Goal: Task Accomplishment & Management: Use online tool/utility

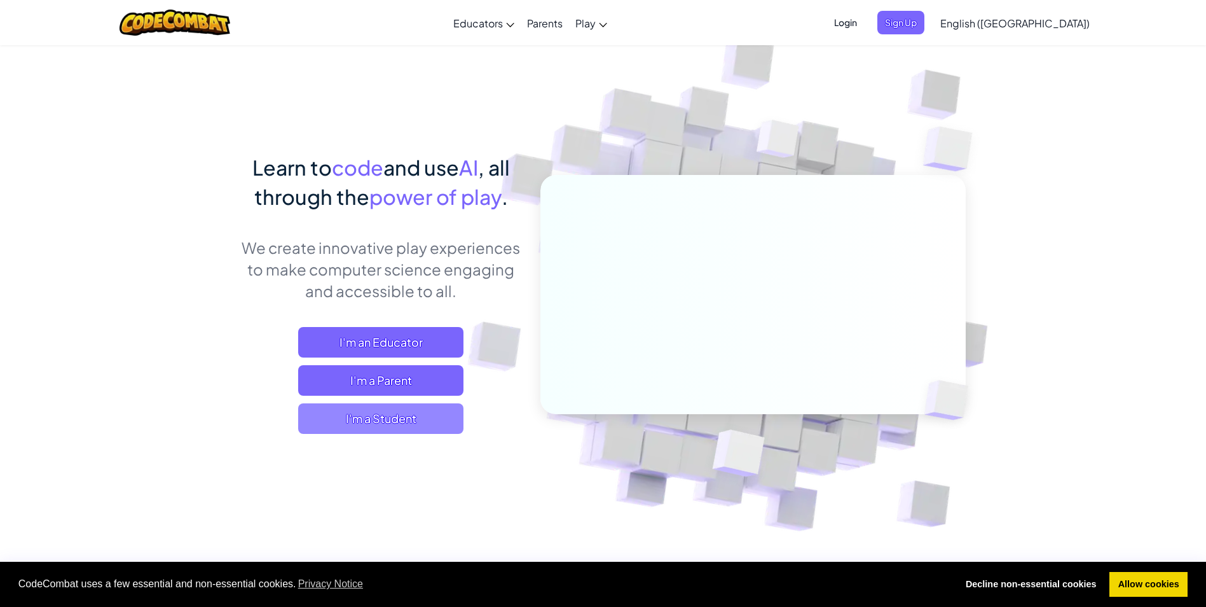
click at [397, 413] on span "I'm a Student" at bounding box center [380, 418] width 165 height 31
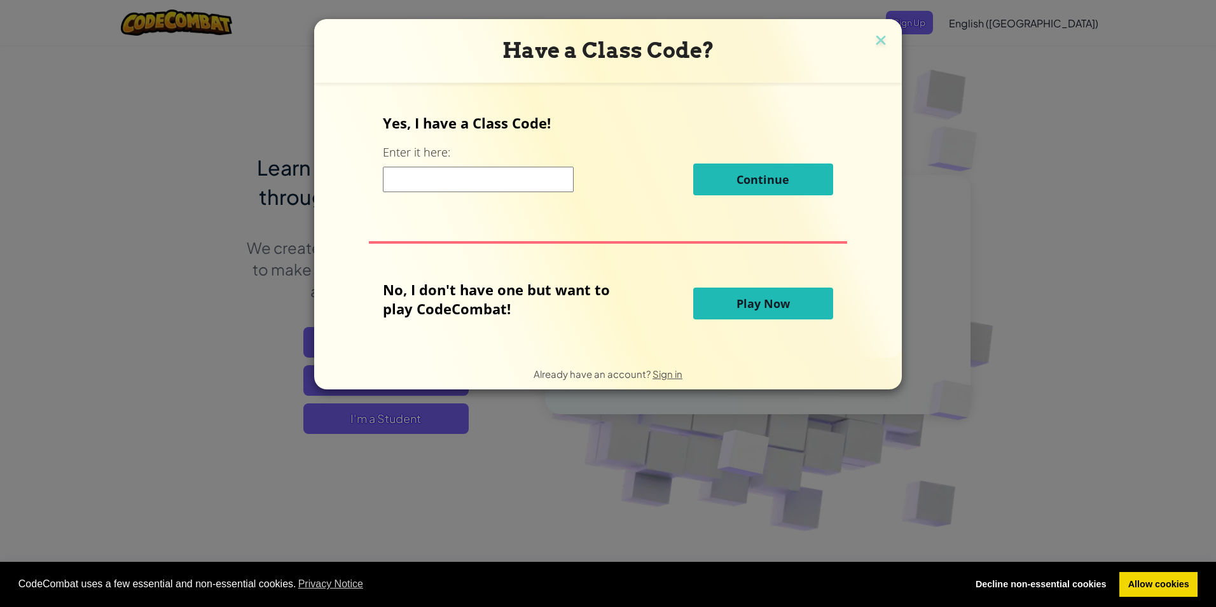
click at [521, 179] on input at bounding box center [478, 179] width 191 height 25
click at [731, 312] on button "Play Now" at bounding box center [763, 303] width 140 height 32
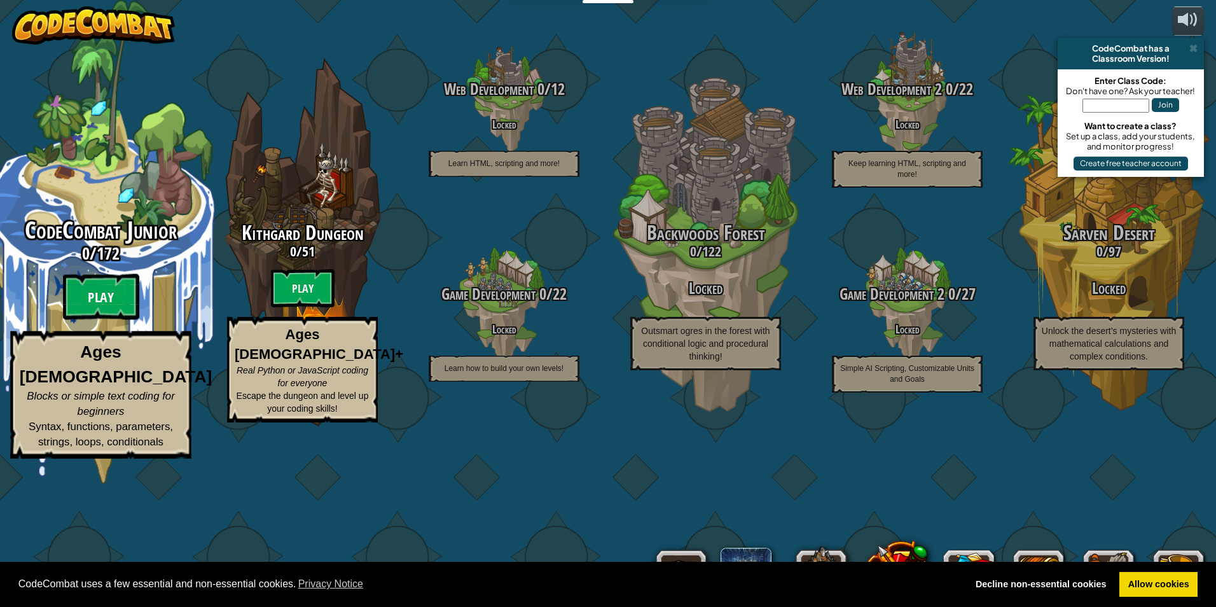
click at [117, 320] on btn "Play" at bounding box center [101, 297] width 76 height 46
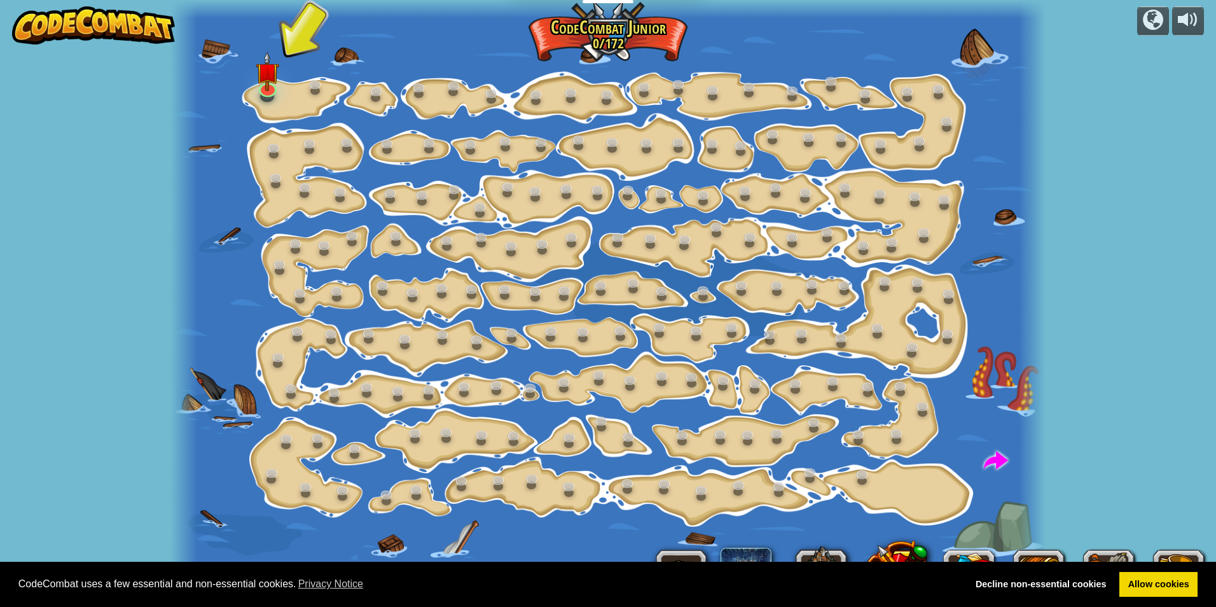
click at [288, 96] on div at bounding box center [607, 303] width 874 height 607
click at [251, 91] on div at bounding box center [607, 303] width 874 height 607
click at [261, 89] on div at bounding box center [268, 87] width 18 height 18
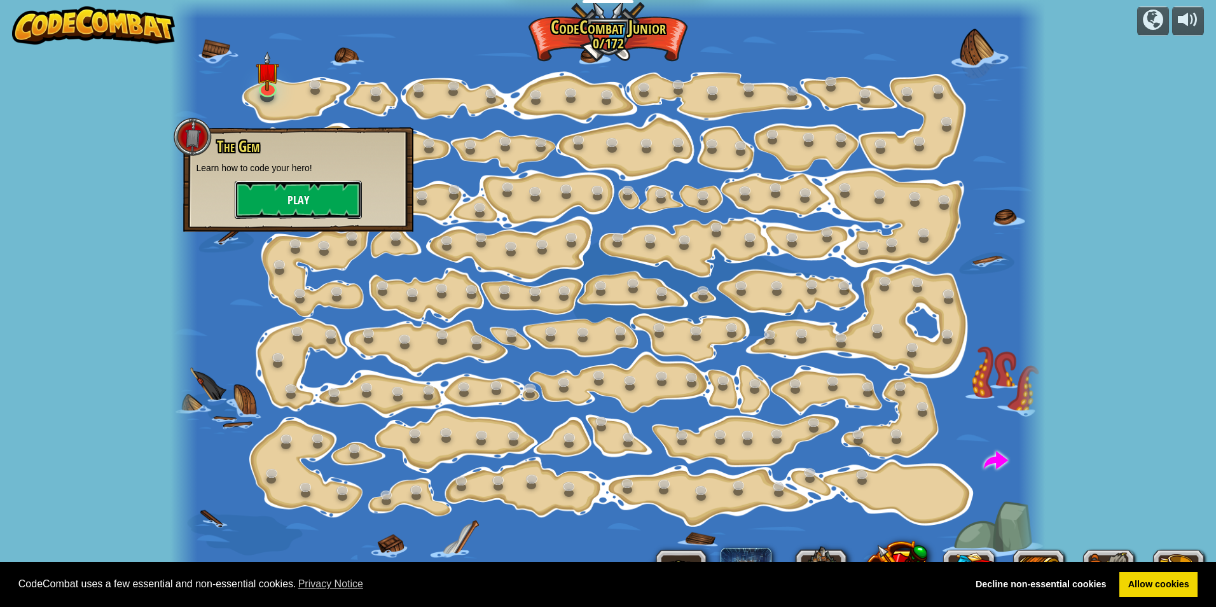
click at [277, 193] on button "Play" at bounding box center [298, 200] width 127 height 38
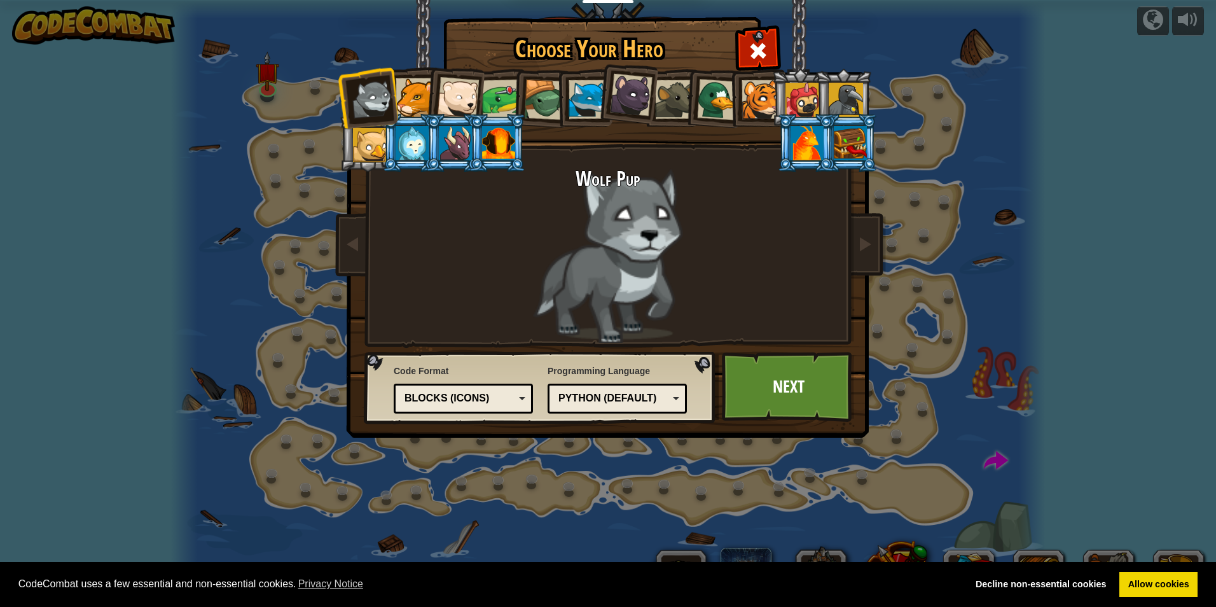
click at [412, 151] on div at bounding box center [411, 143] width 33 height 34
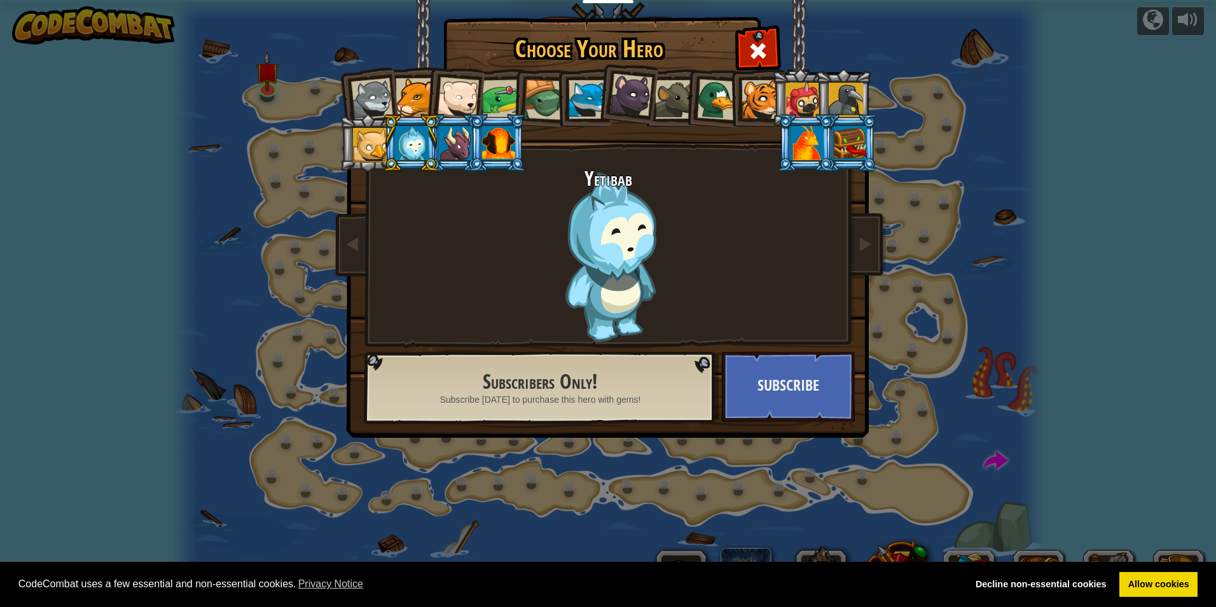
click at [449, 143] on div at bounding box center [455, 143] width 33 height 34
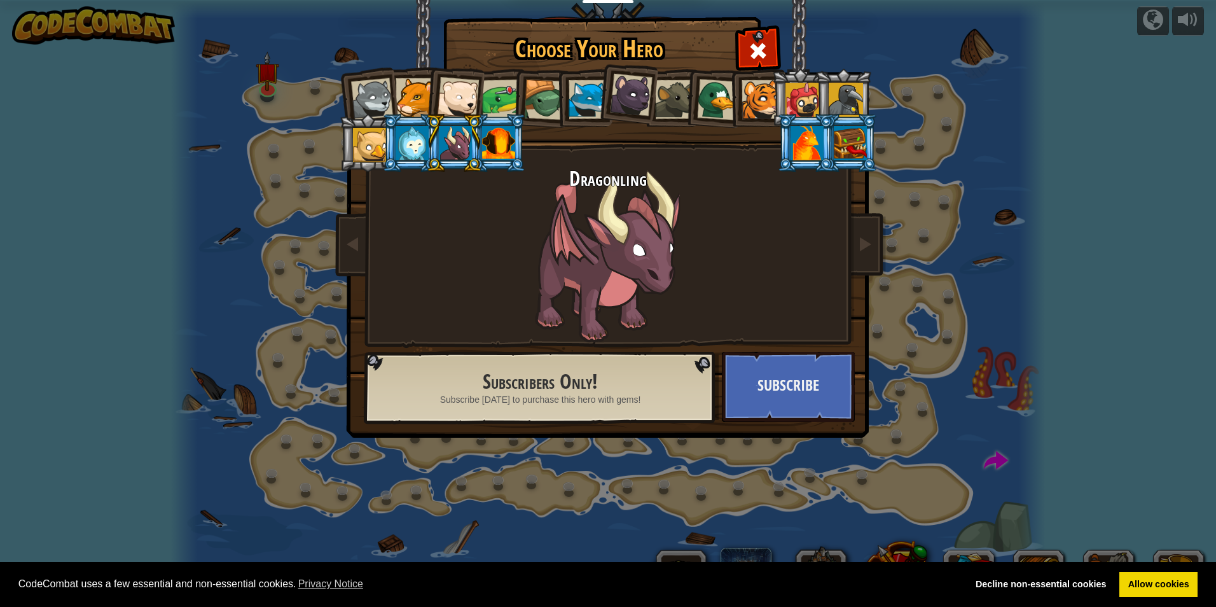
click at [491, 145] on div at bounding box center [498, 143] width 33 height 34
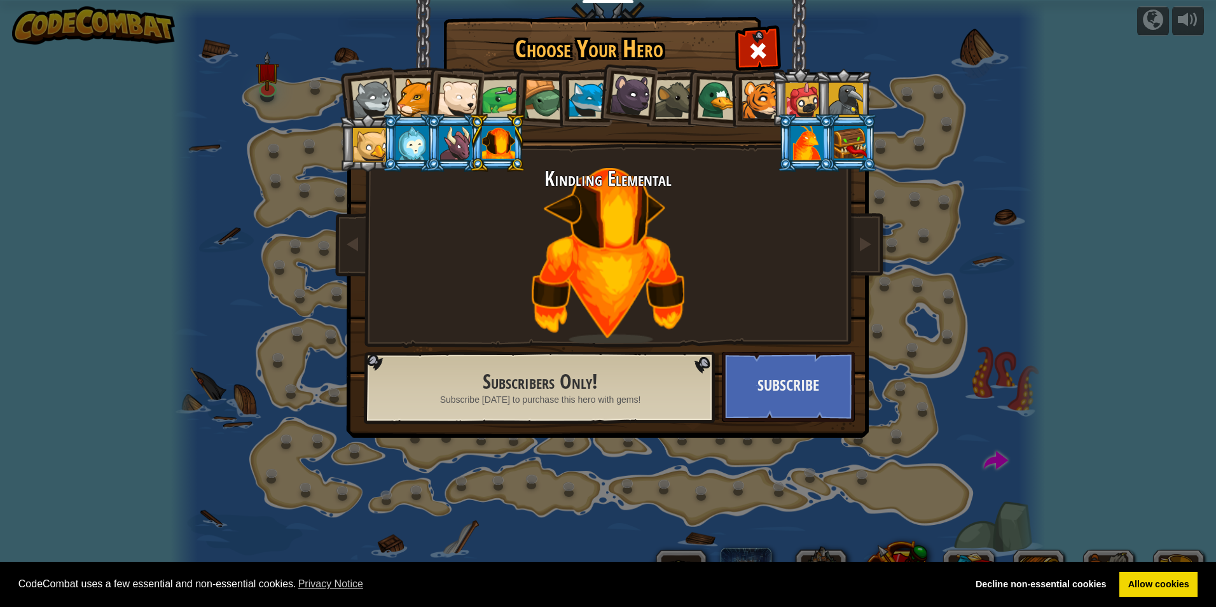
click at [454, 87] on div at bounding box center [458, 98] width 42 height 42
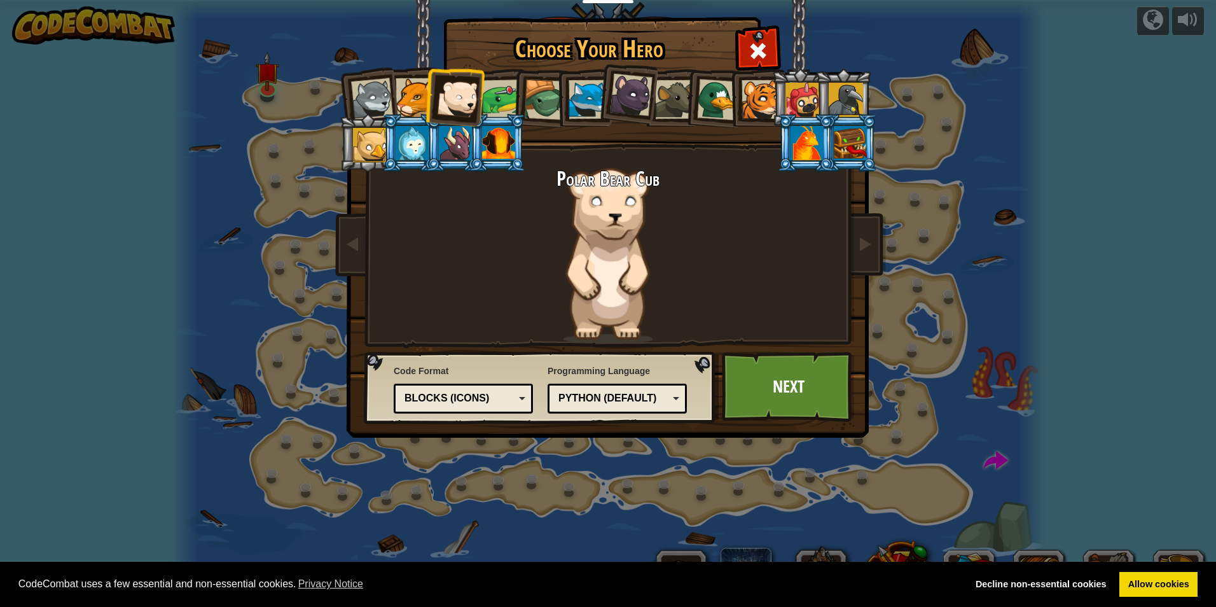
click at [808, 97] on div at bounding box center [802, 100] width 34 height 34
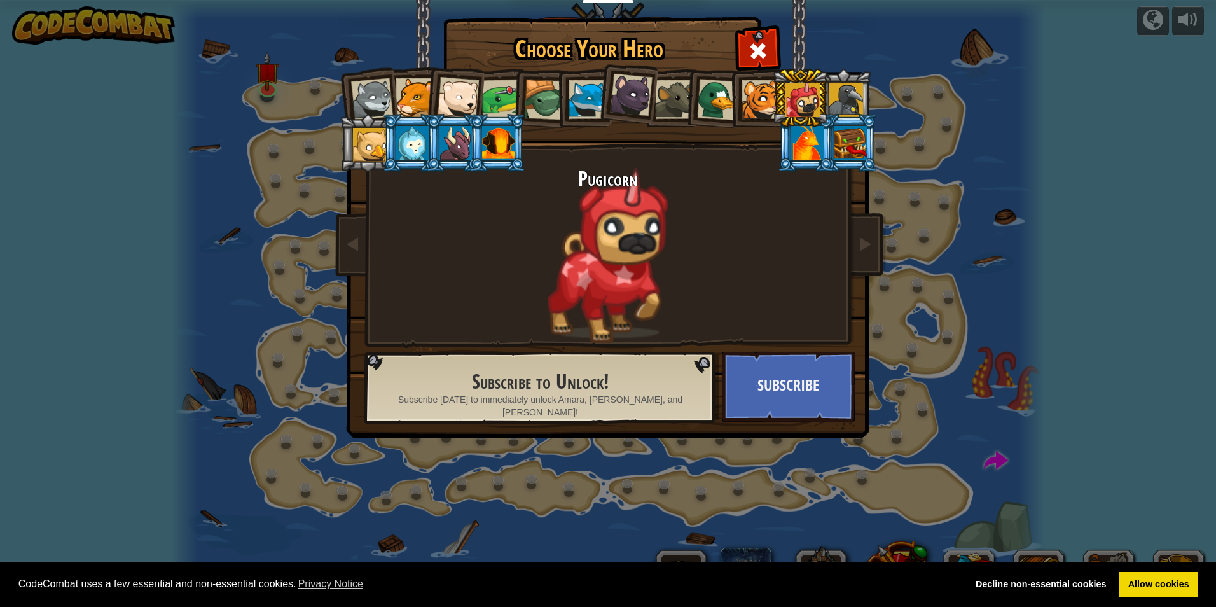
click at [778, 96] on li at bounding box center [799, 98] width 57 height 58
click at [759, 102] on div at bounding box center [760, 99] width 39 height 39
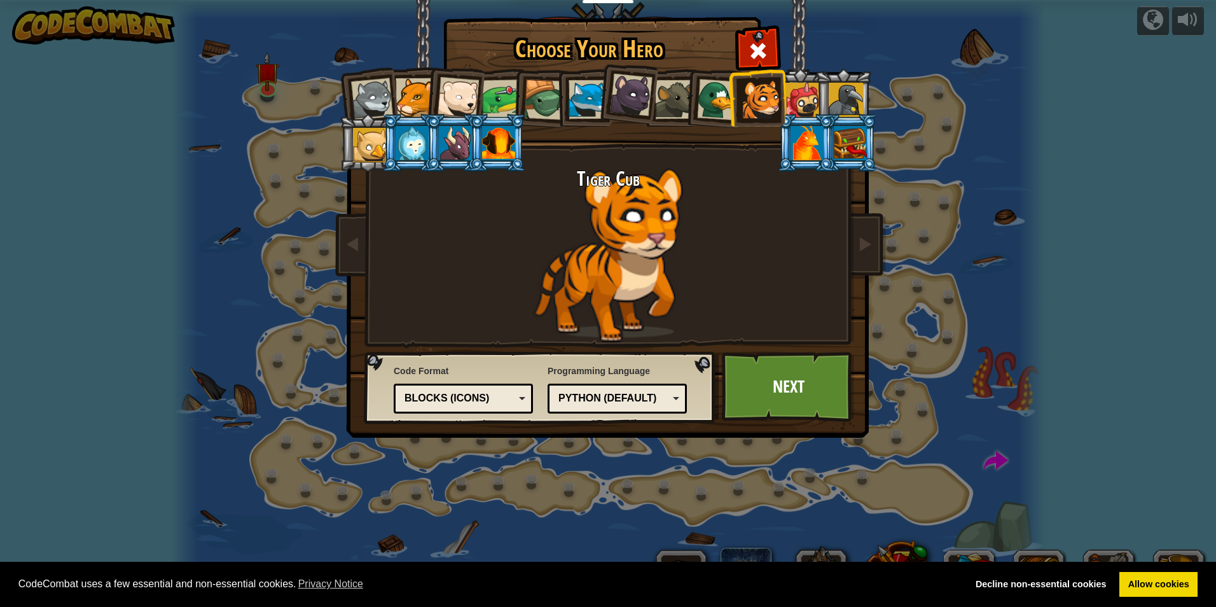
click at [719, 101] on div at bounding box center [717, 99] width 41 height 41
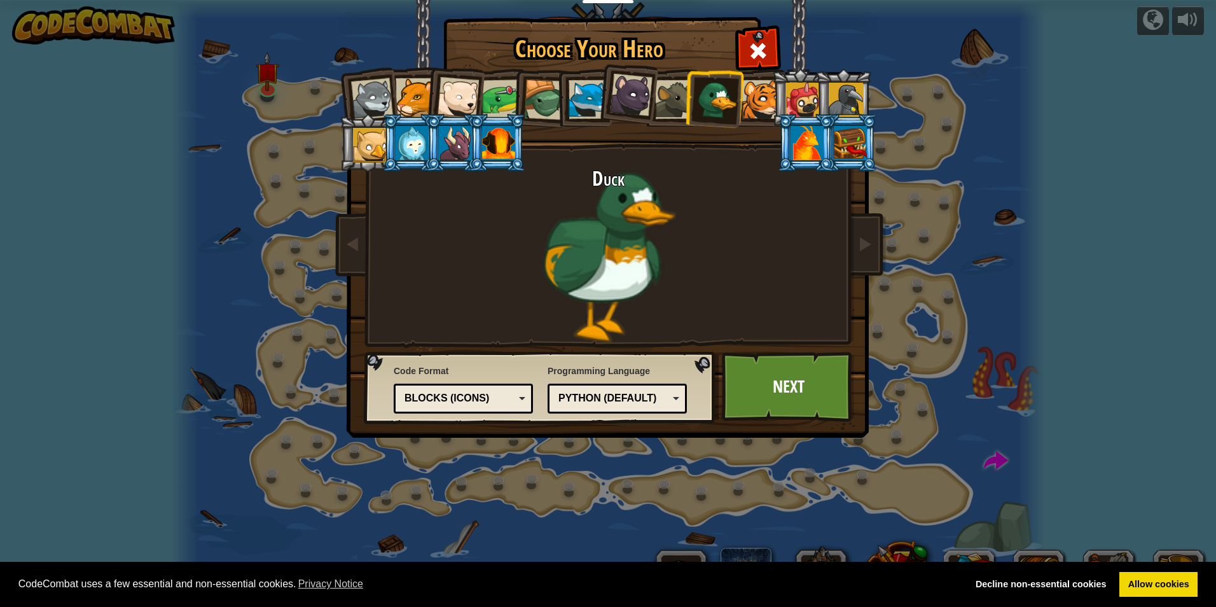
click at [855, 94] on div at bounding box center [845, 100] width 34 height 34
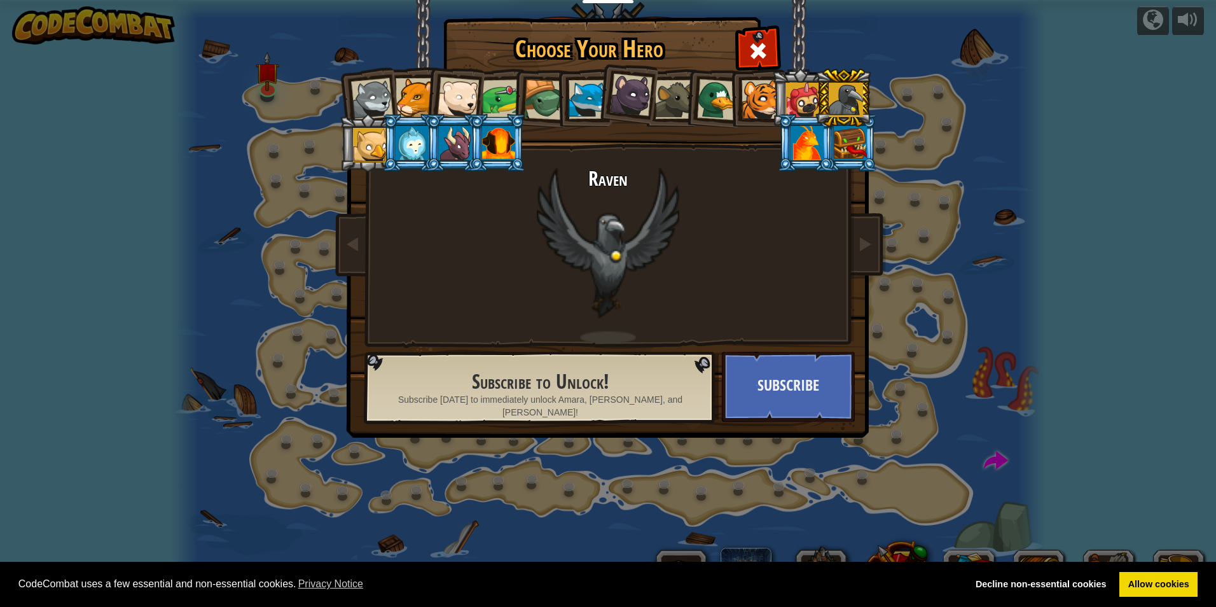
click at [511, 143] on div at bounding box center [498, 143] width 33 height 34
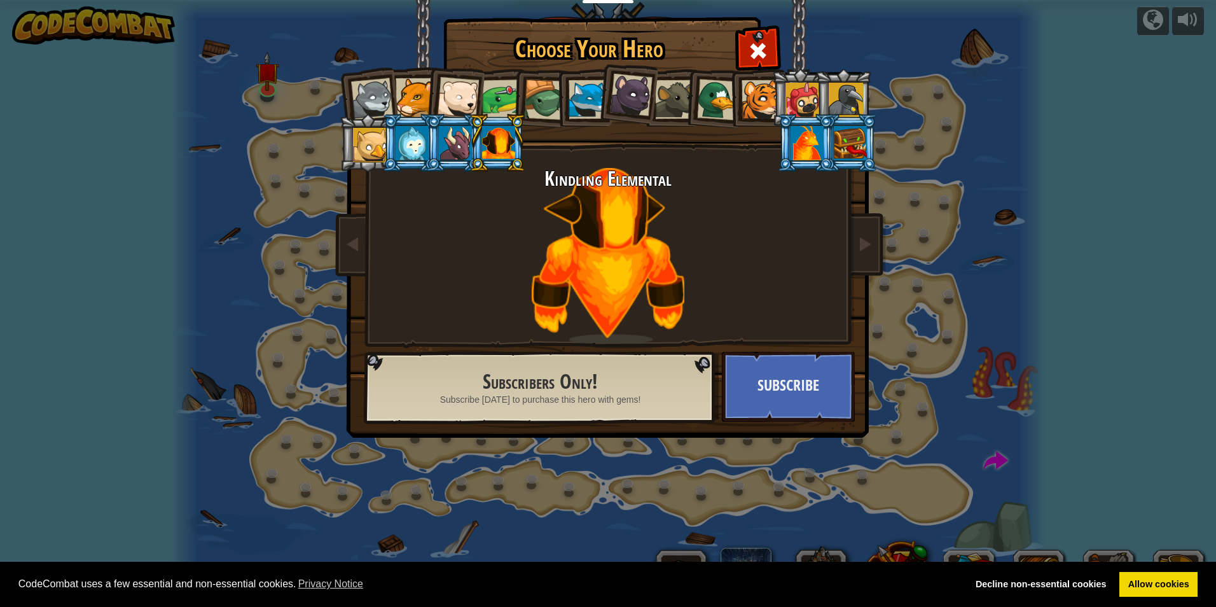
click at [448, 148] on div at bounding box center [455, 143] width 33 height 34
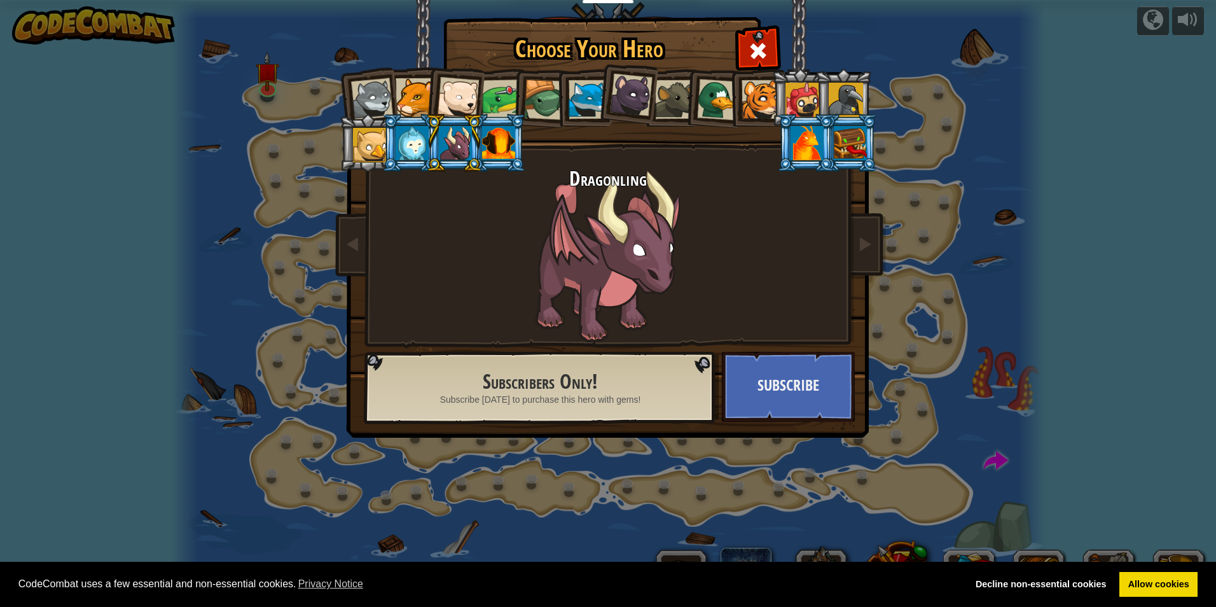
click at [422, 152] on div at bounding box center [411, 143] width 33 height 34
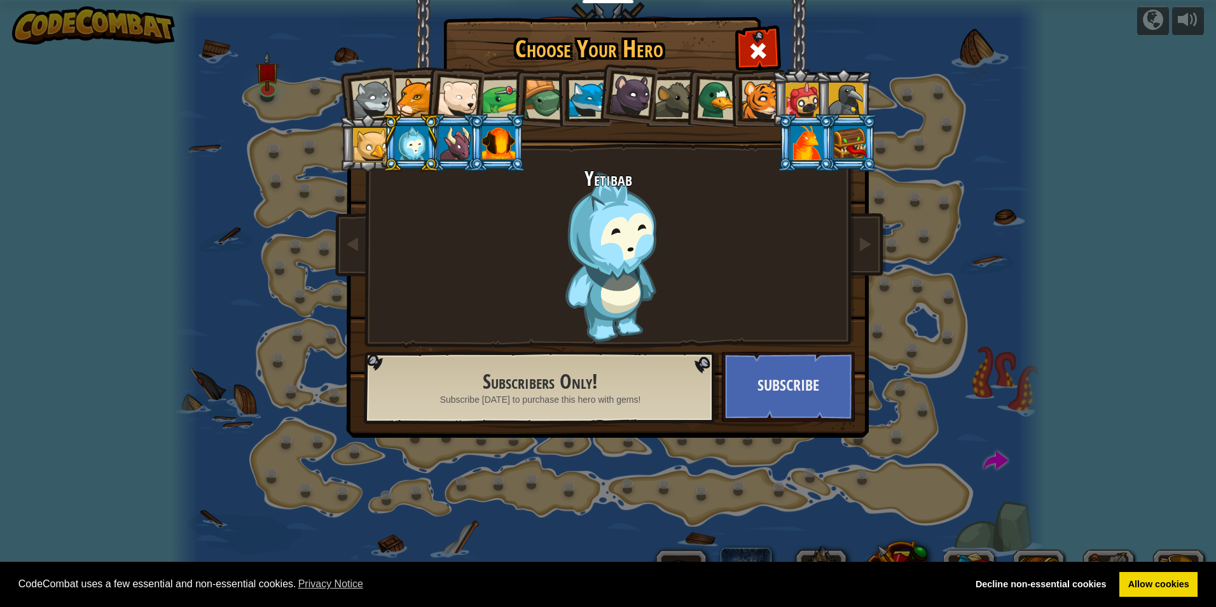
click at [337, 146] on img at bounding box center [610, 209] width 551 height 455
click at [362, 146] on div at bounding box center [370, 145] width 34 height 34
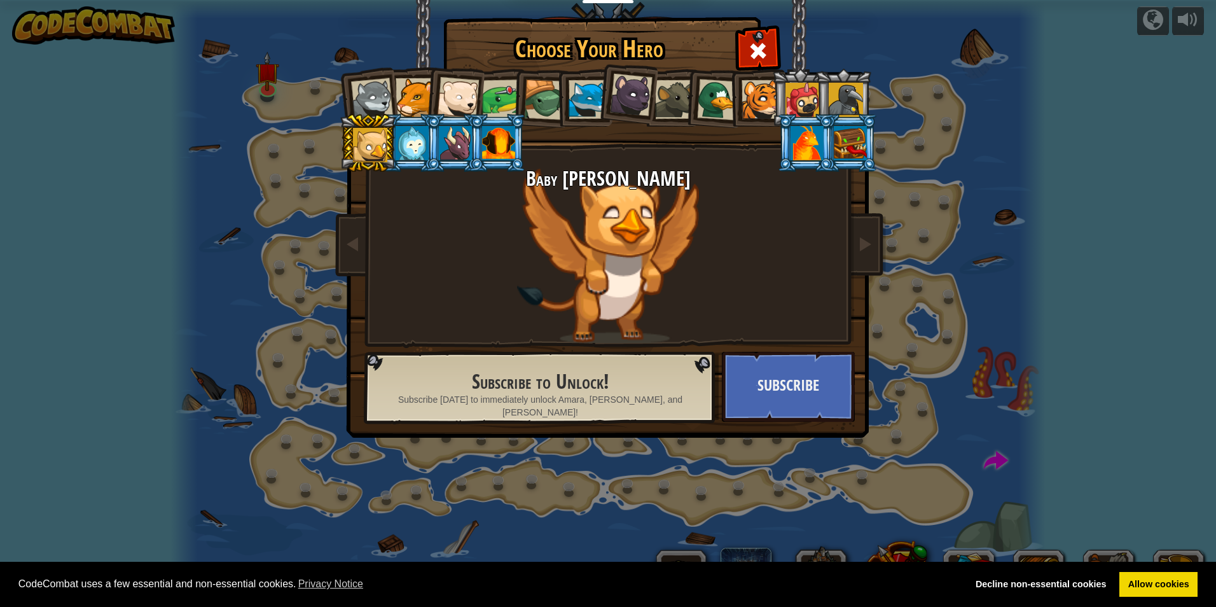
click at [857, 87] on div at bounding box center [845, 100] width 34 height 34
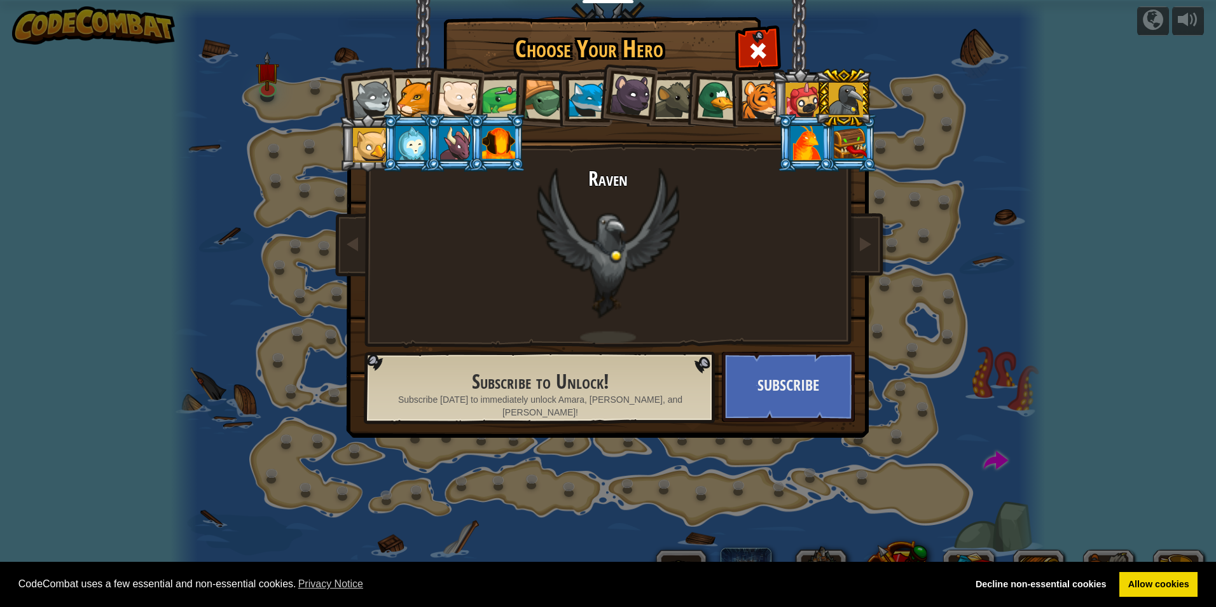
click at [794, 89] on div at bounding box center [802, 100] width 34 height 34
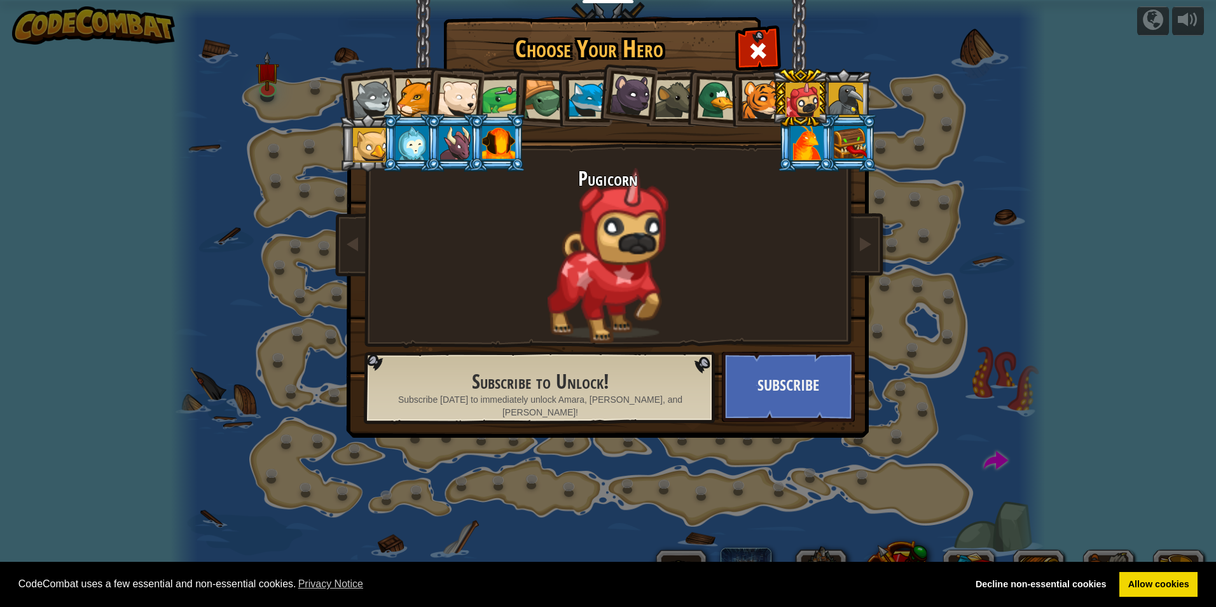
click at [765, 92] on div at bounding box center [760, 99] width 39 height 39
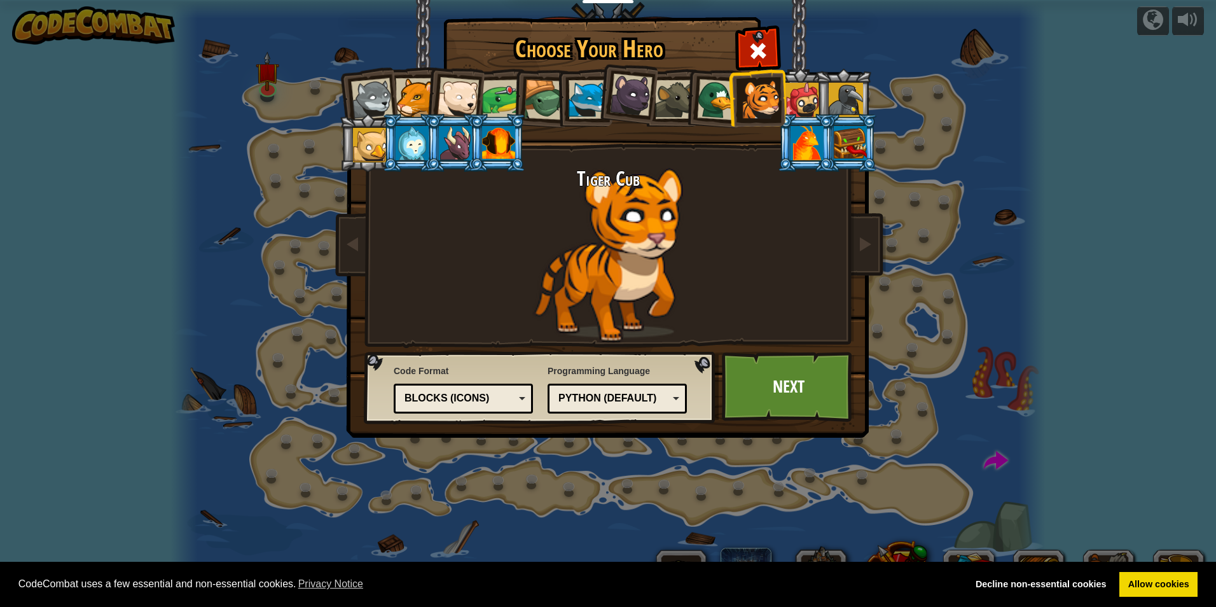
click at [697, 92] on li at bounding box center [713, 98] width 61 height 62
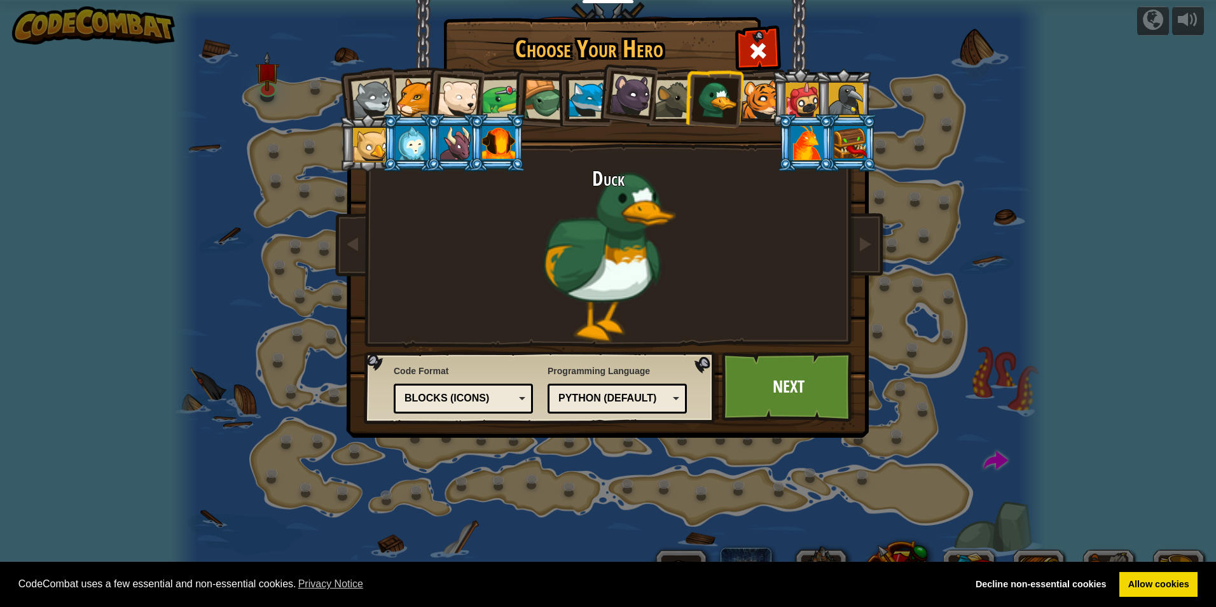
click at [662, 91] on div at bounding box center [674, 99] width 39 height 39
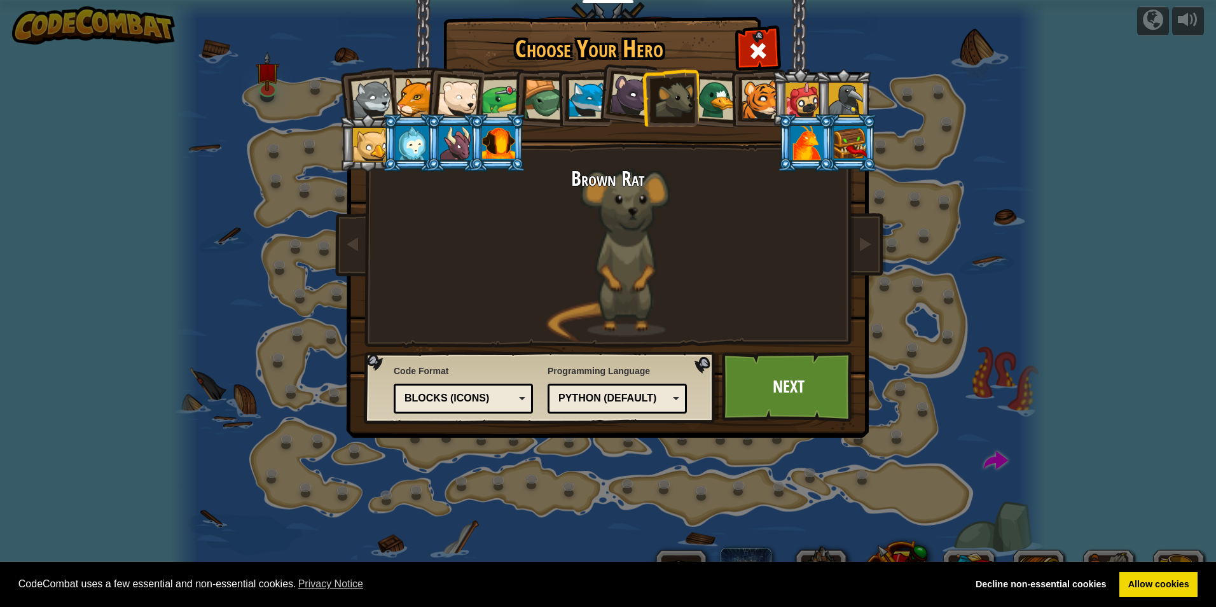
click at [617, 87] on div at bounding box center [631, 95] width 43 height 43
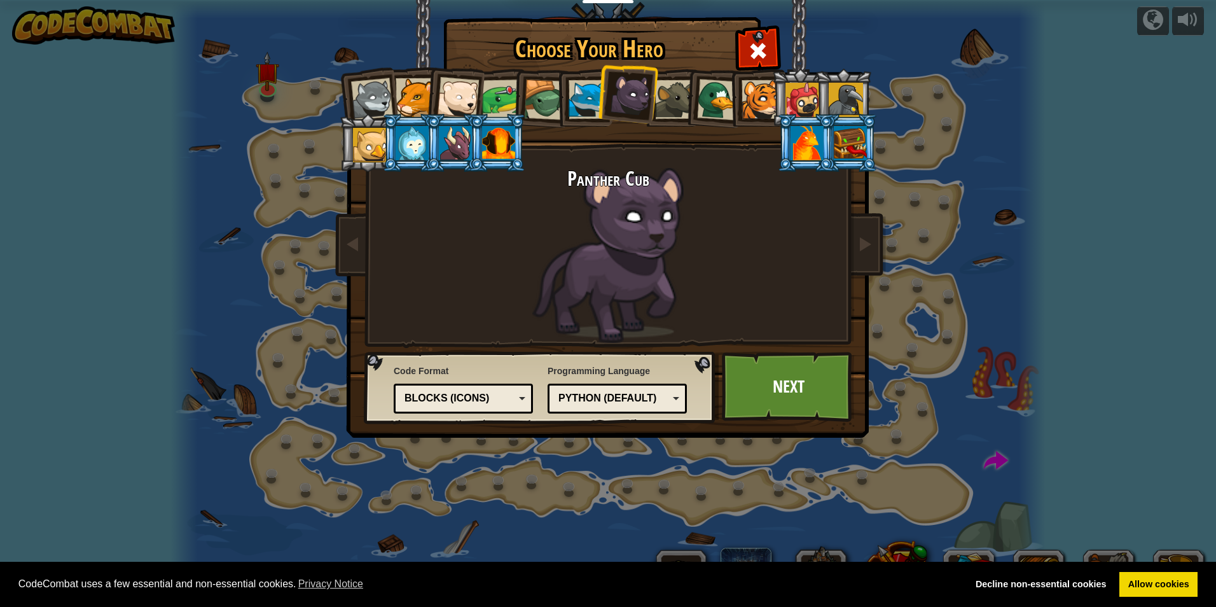
click at [660, 77] on li at bounding box center [670, 98] width 57 height 58
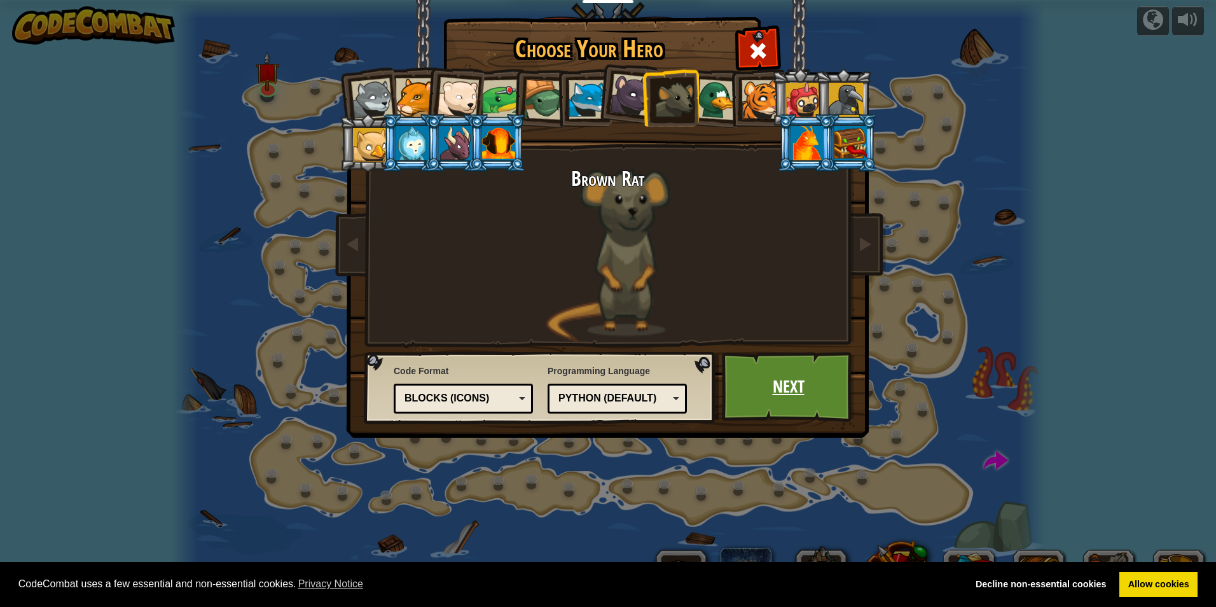
click at [804, 364] on link "Next" at bounding box center [788, 387] width 133 height 70
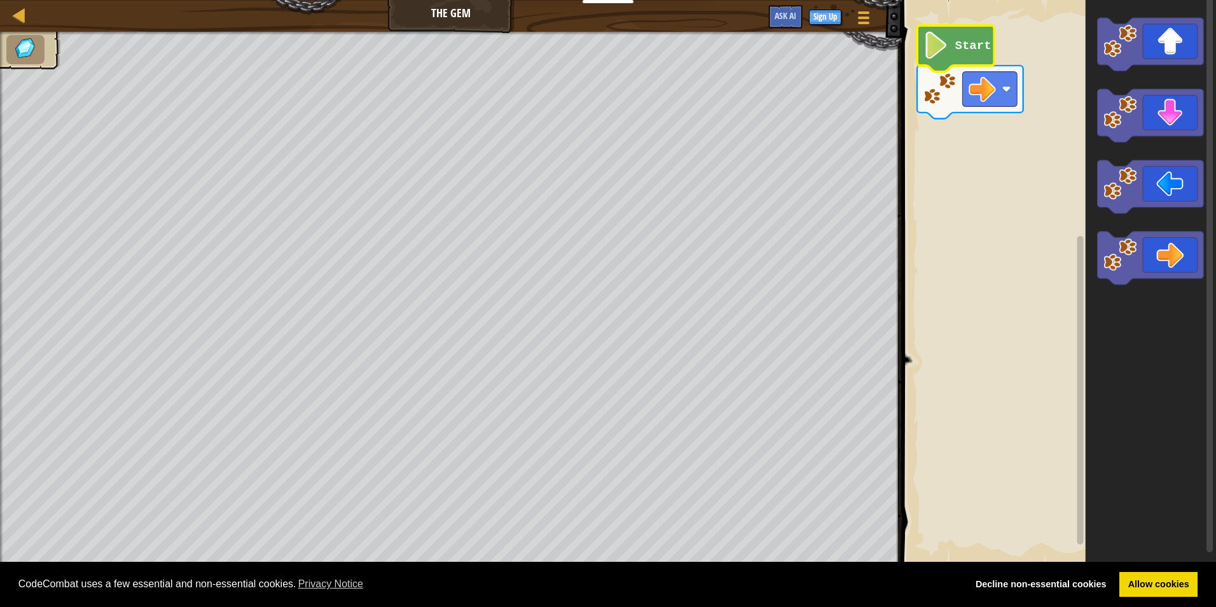
click at [945, 45] on image "Blockly Workspace" at bounding box center [935, 45] width 25 height 27
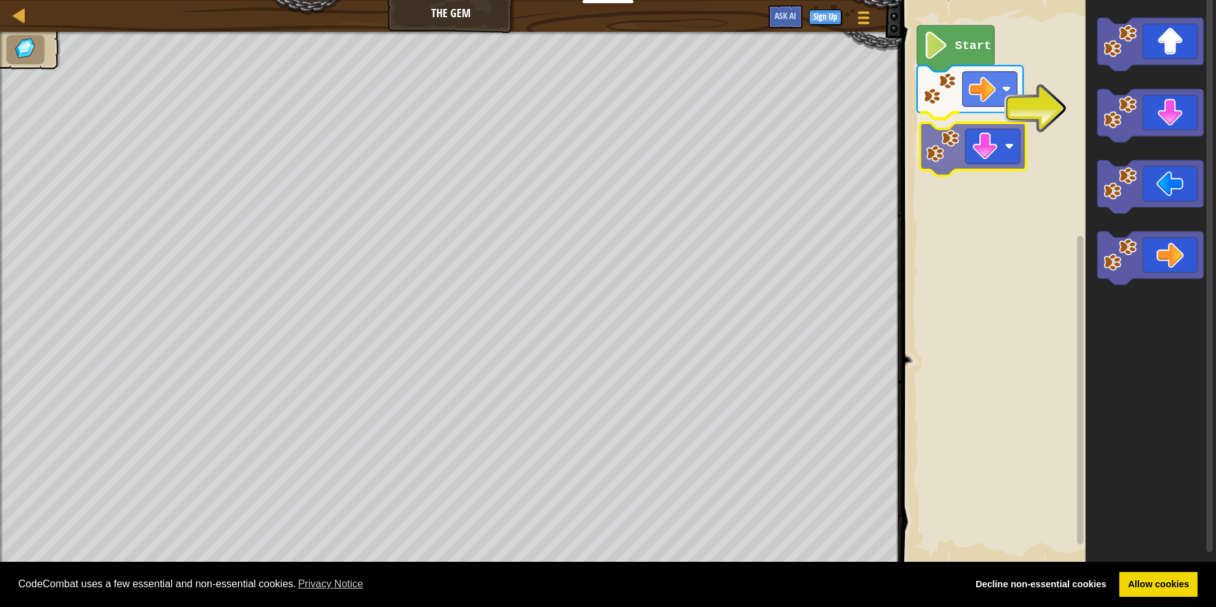
click at [970, 157] on div "Start" at bounding box center [1057, 282] width 318 height 577
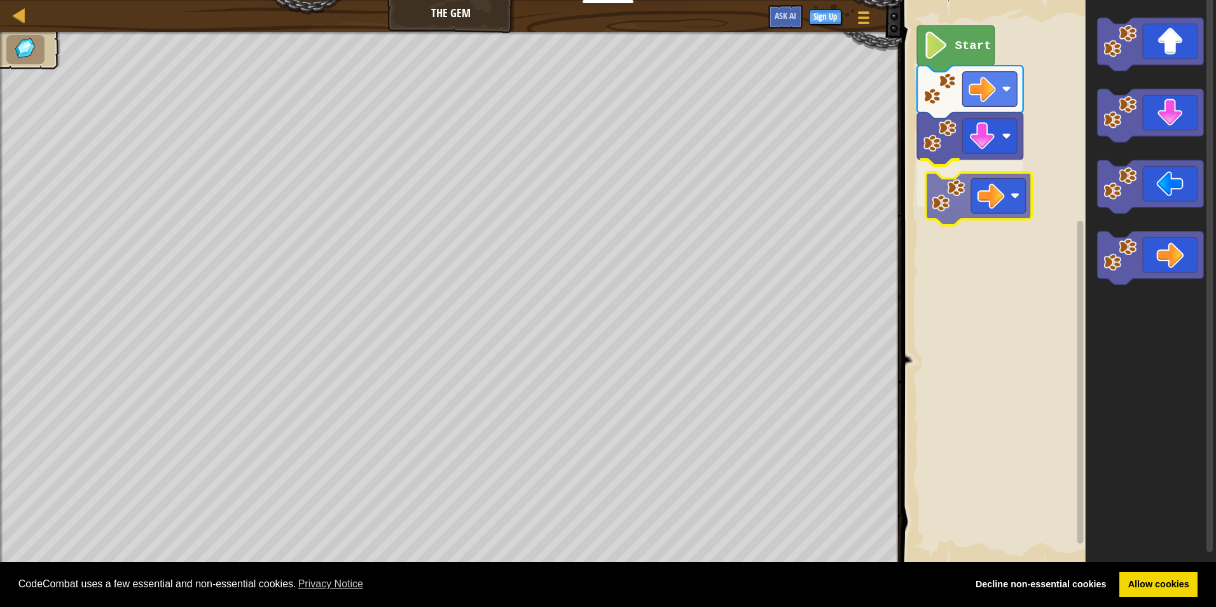
click at [962, 207] on div "Start" at bounding box center [1057, 282] width 318 height 577
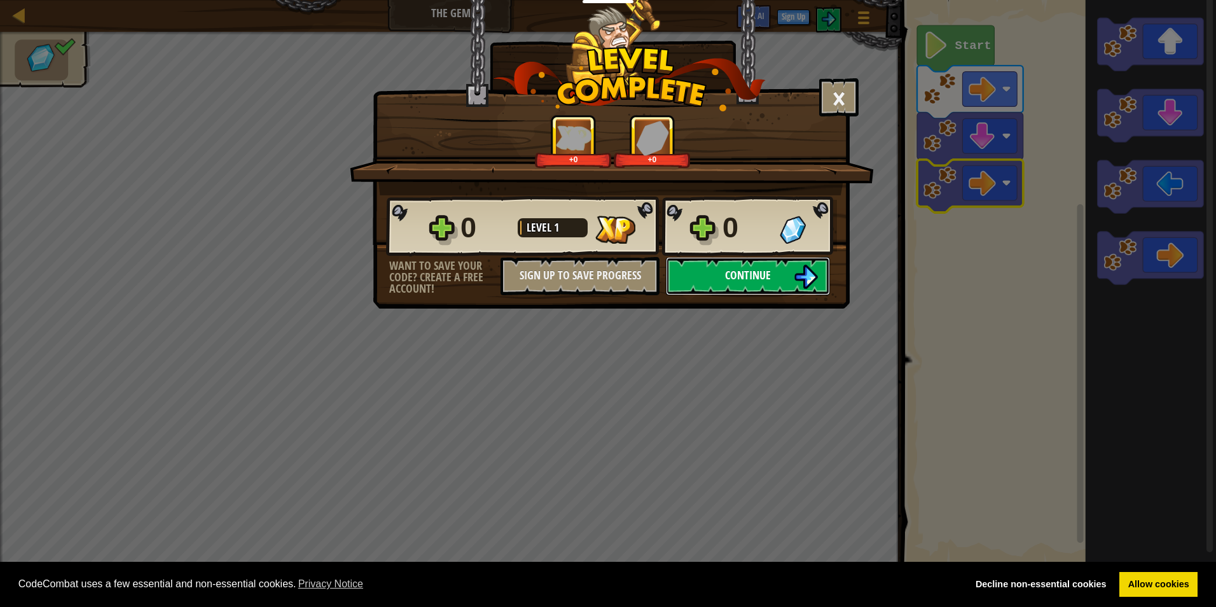
click at [803, 265] on img at bounding box center [805, 276] width 24 height 24
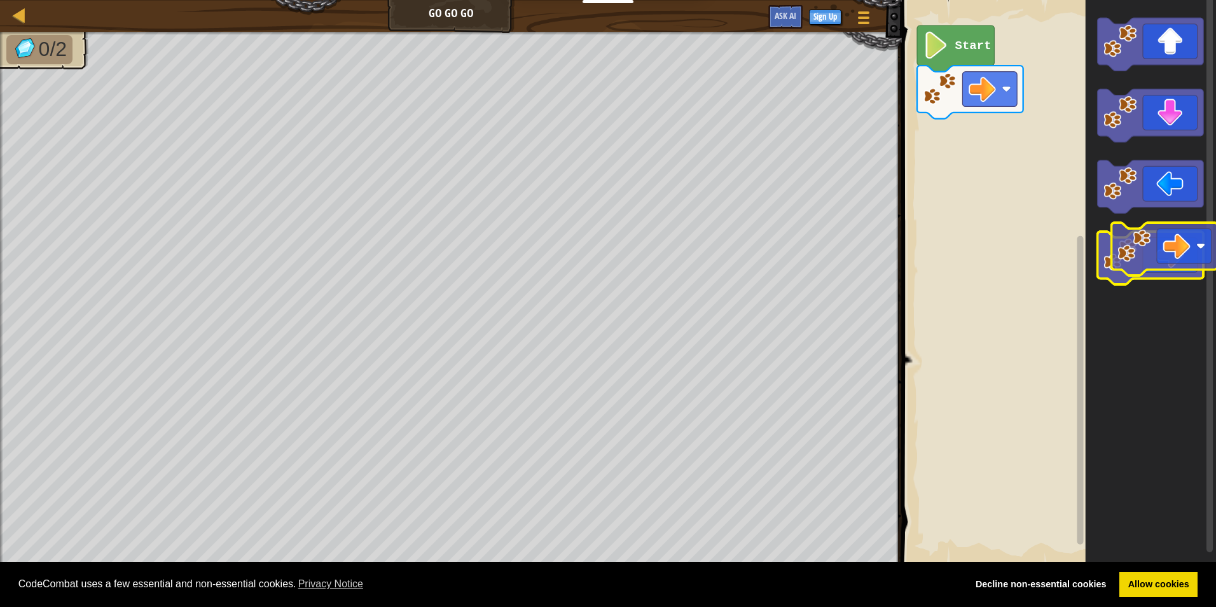
click at [1149, 247] on g "Blockly Workspace" at bounding box center [1150, 257] width 106 height 53
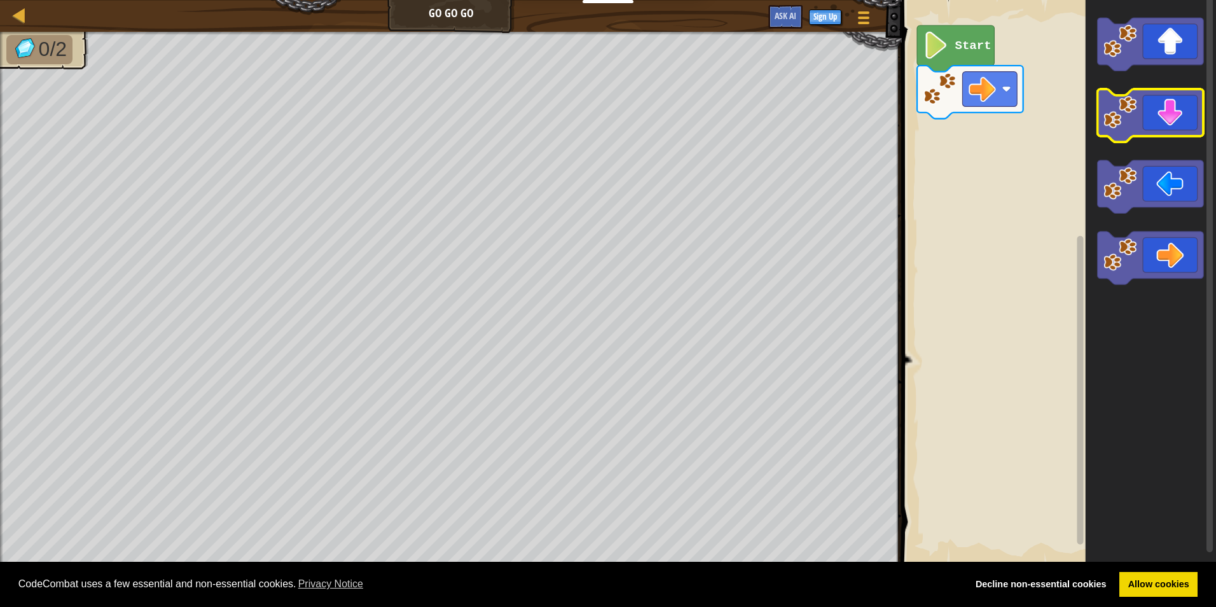
click at [1151, 116] on icon "Blockly Workspace" at bounding box center [1150, 115] width 106 height 53
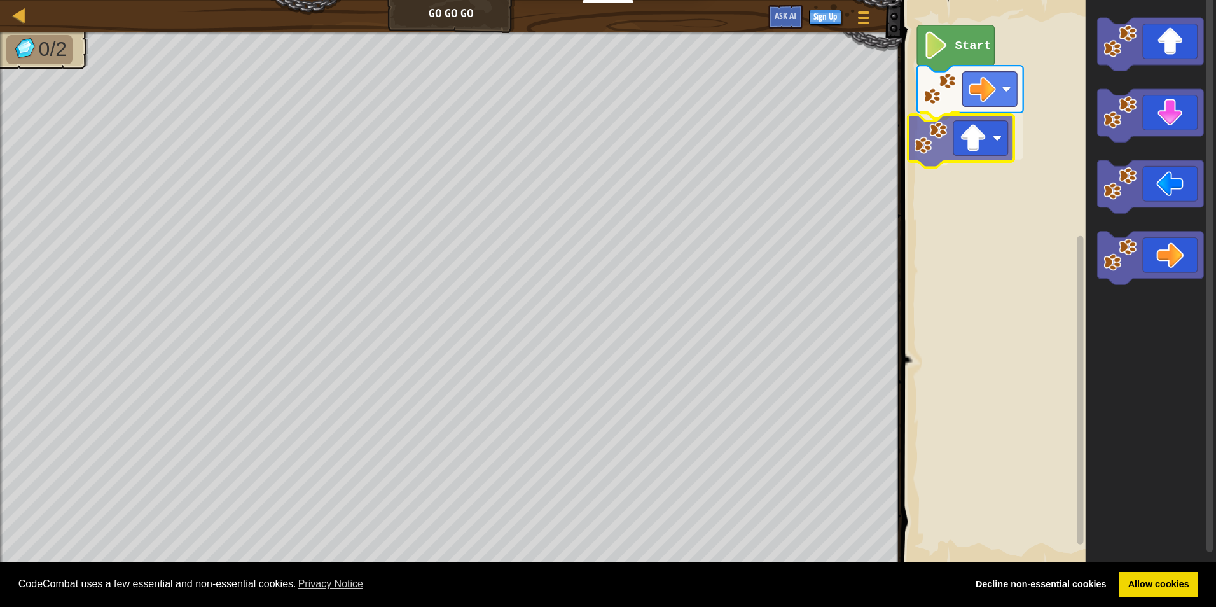
click at [987, 133] on div "Start" at bounding box center [1057, 282] width 318 height 577
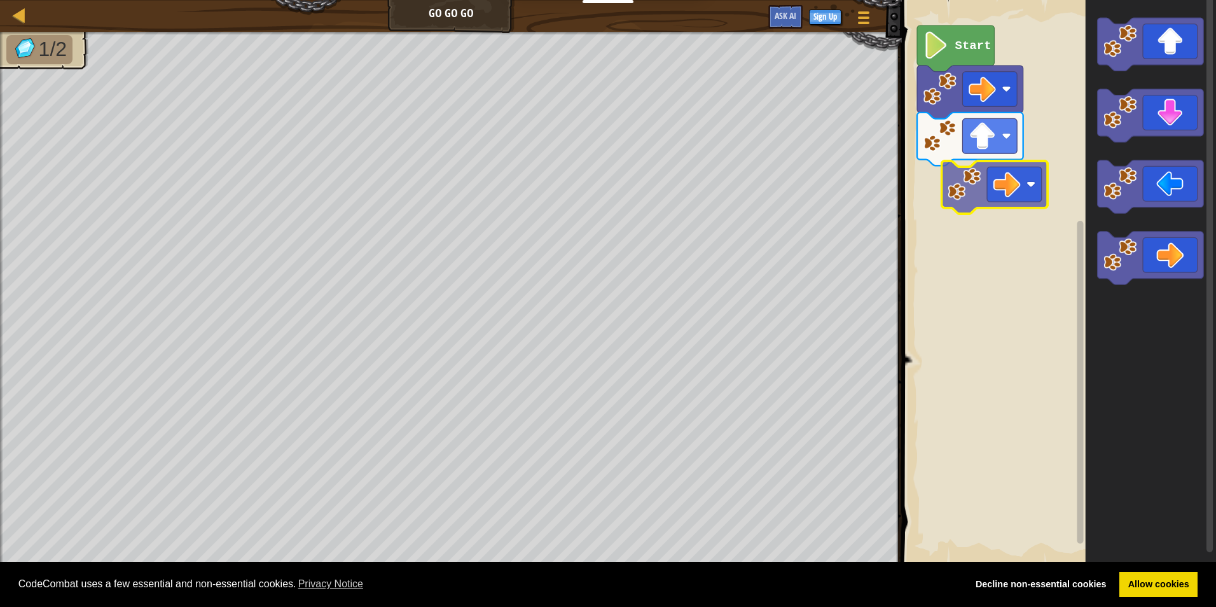
click at [1027, 188] on div "Start" at bounding box center [1057, 282] width 318 height 577
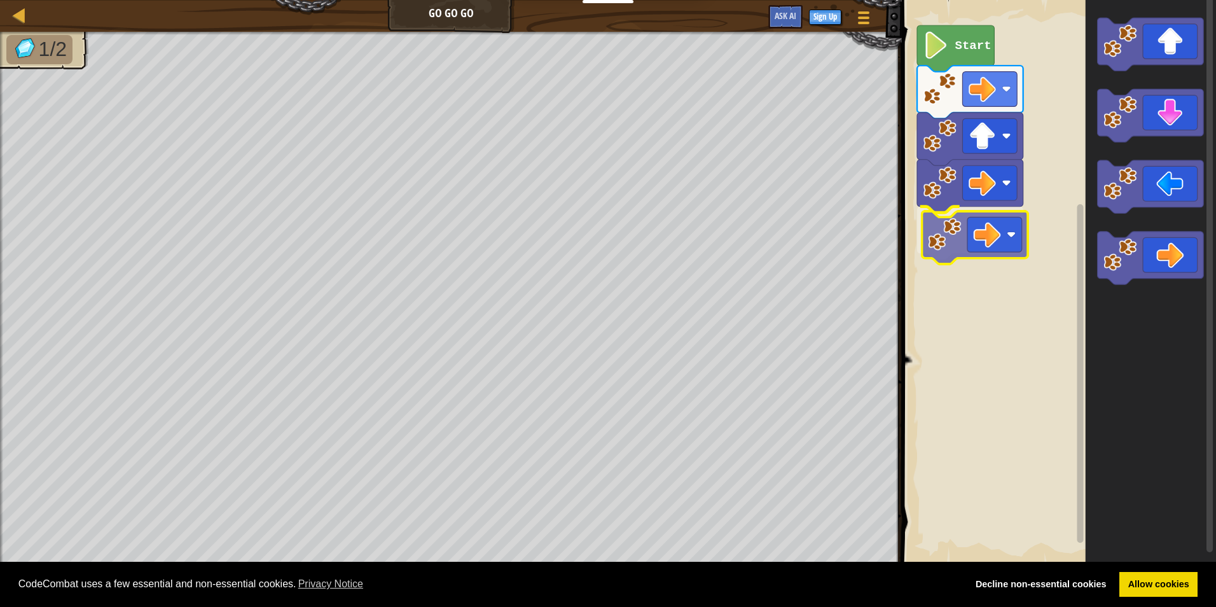
click at [1003, 247] on div "Start" at bounding box center [1057, 282] width 318 height 577
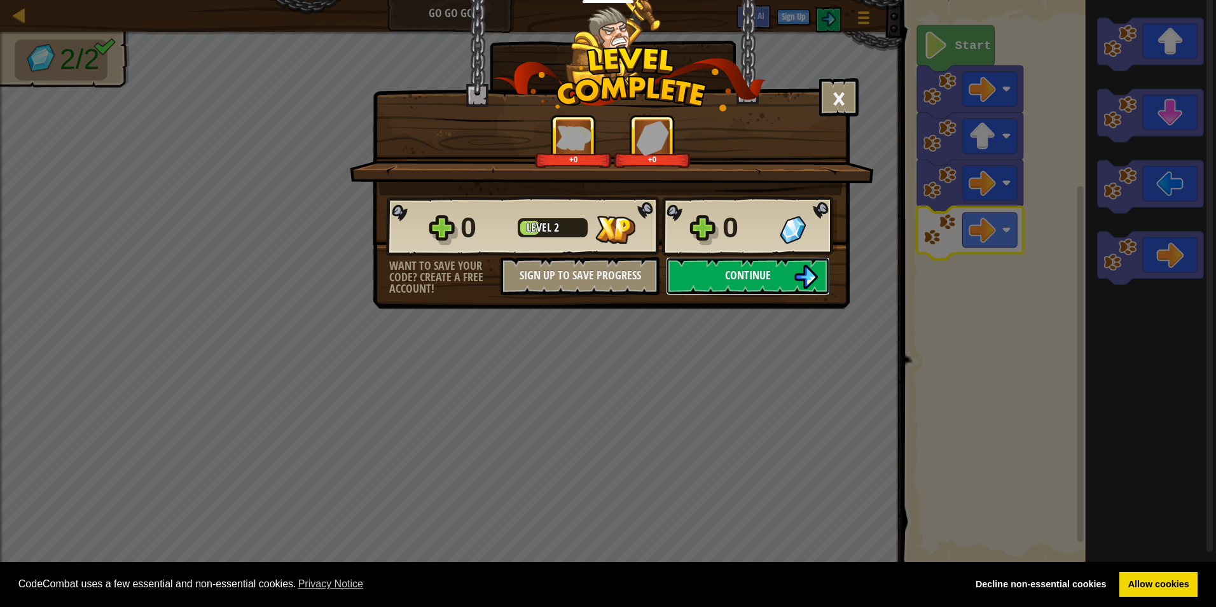
click at [753, 274] on span "Continue" at bounding box center [748, 275] width 46 height 16
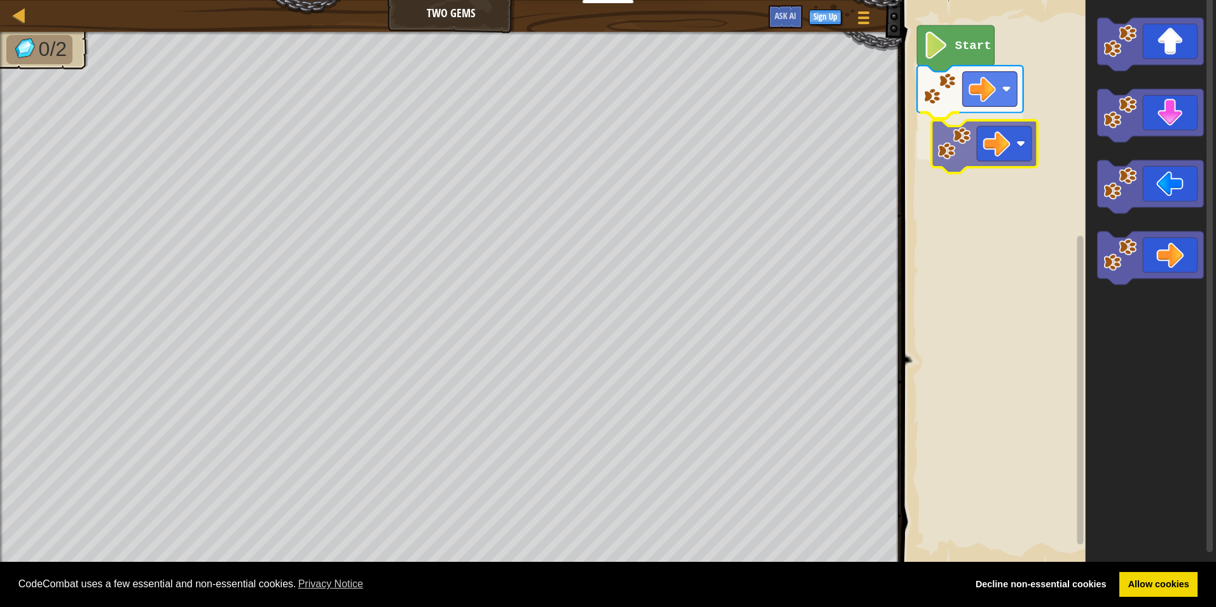
click at [999, 136] on div "Start" at bounding box center [1057, 282] width 318 height 577
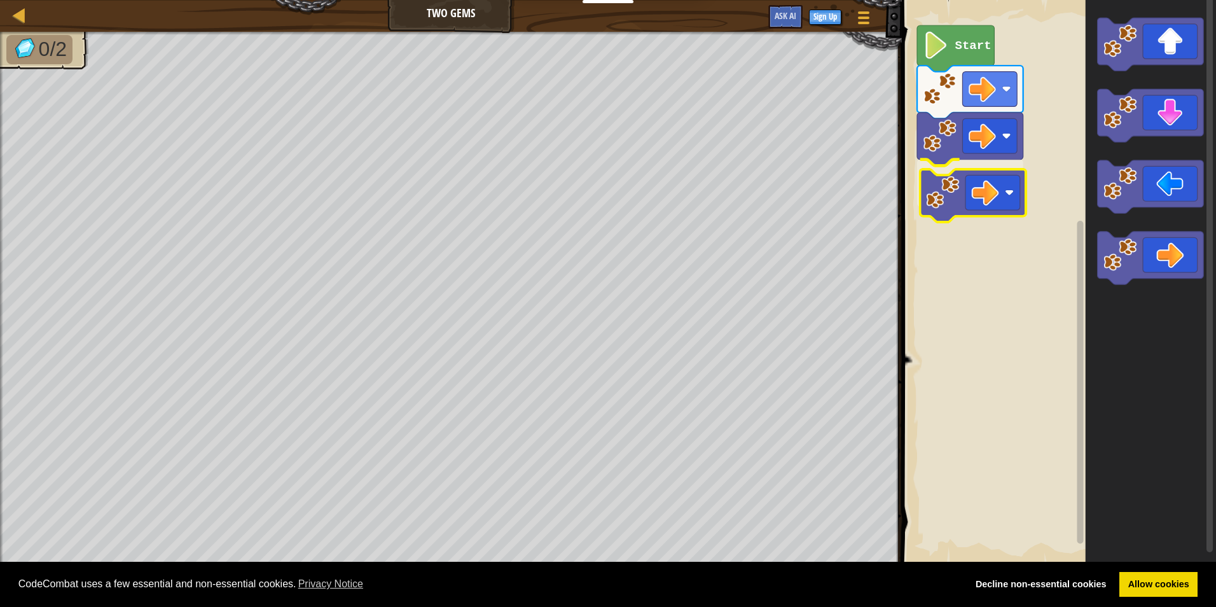
click at [980, 183] on div "Start" at bounding box center [1057, 282] width 318 height 577
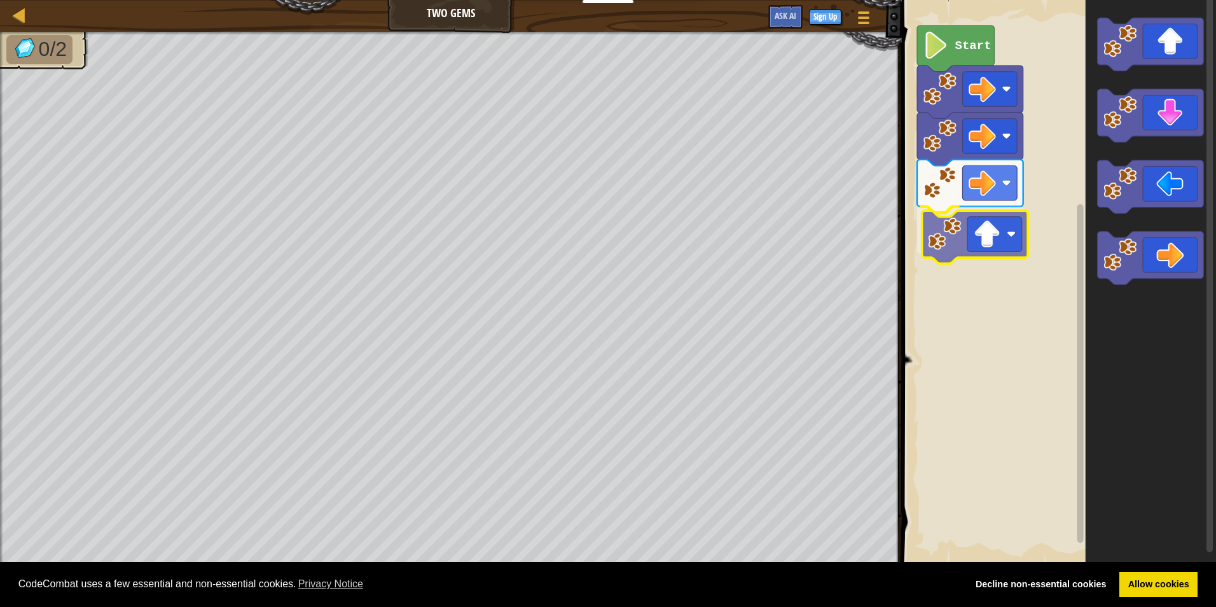
click at [981, 240] on div "Start" at bounding box center [1057, 282] width 318 height 577
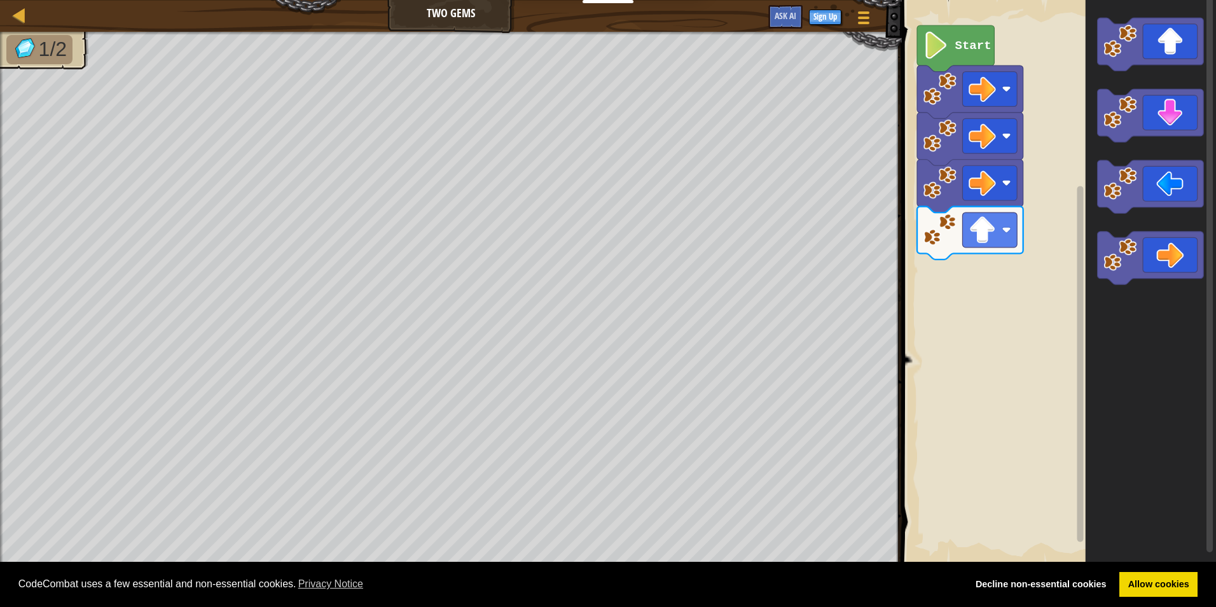
click at [996, 259] on div "Start" at bounding box center [1057, 282] width 318 height 577
click at [961, 287] on div "Start" at bounding box center [1057, 282] width 318 height 577
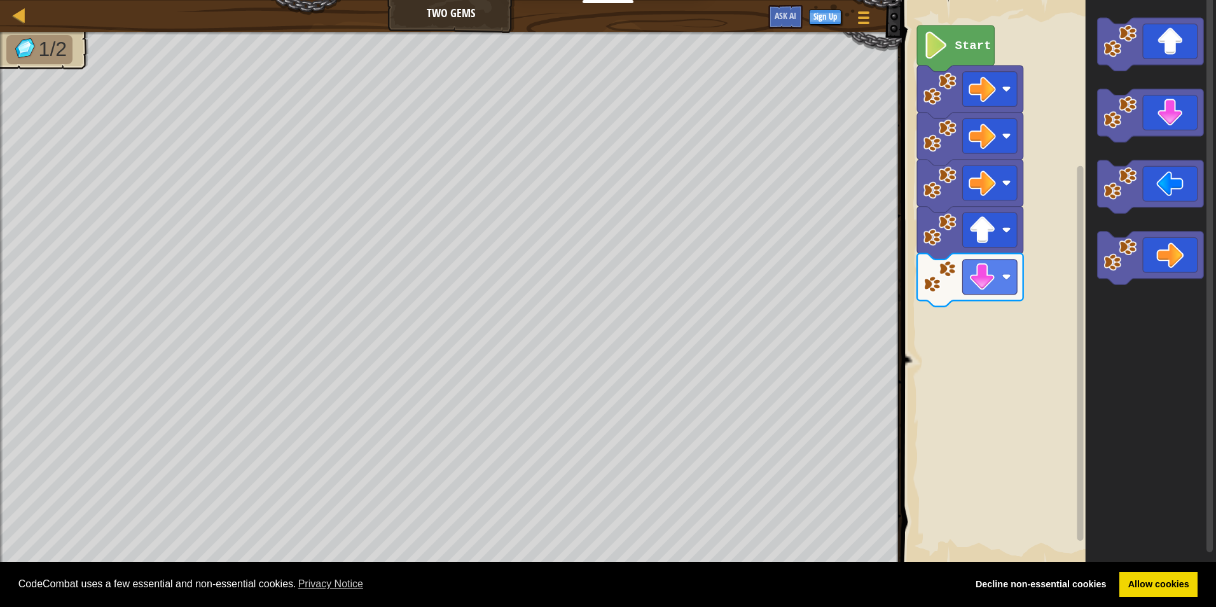
click at [1067, 213] on div "Start" at bounding box center [1057, 282] width 318 height 577
click at [999, 295] on div "Start" at bounding box center [1057, 282] width 318 height 577
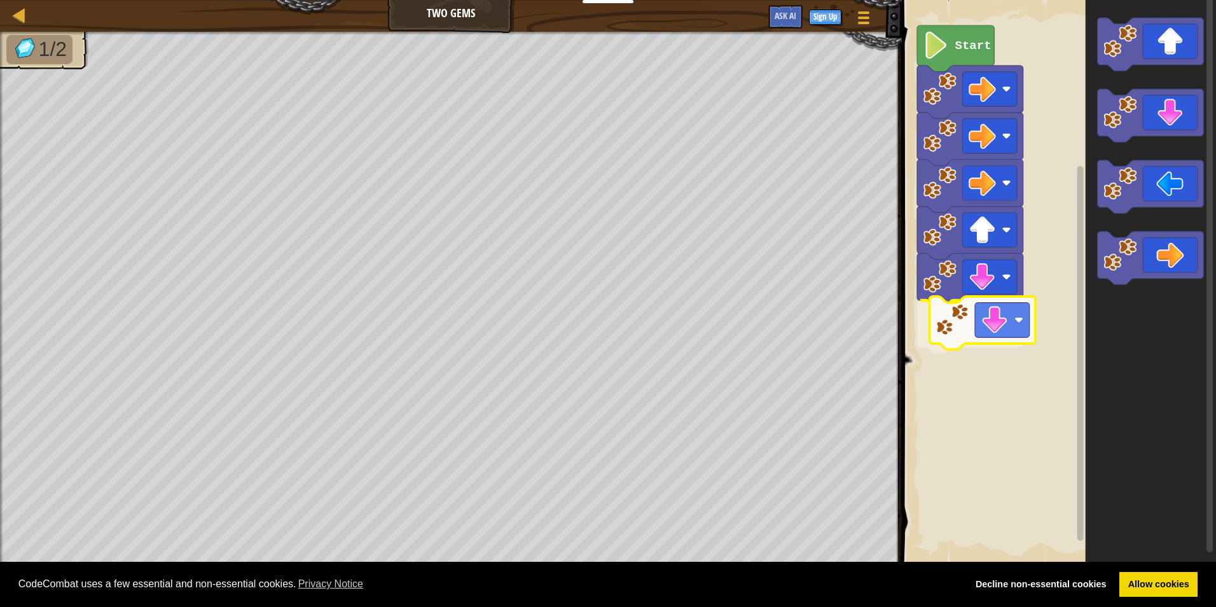
click at [950, 322] on div "Start" at bounding box center [1057, 282] width 318 height 577
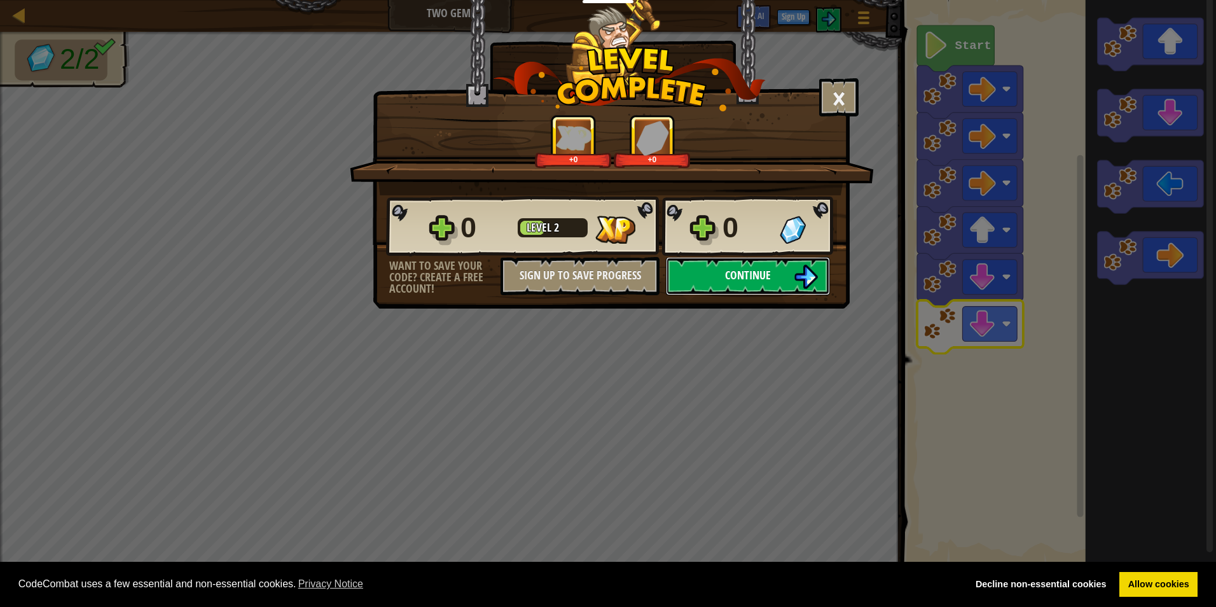
click at [778, 277] on button "Continue" at bounding box center [748, 276] width 164 height 38
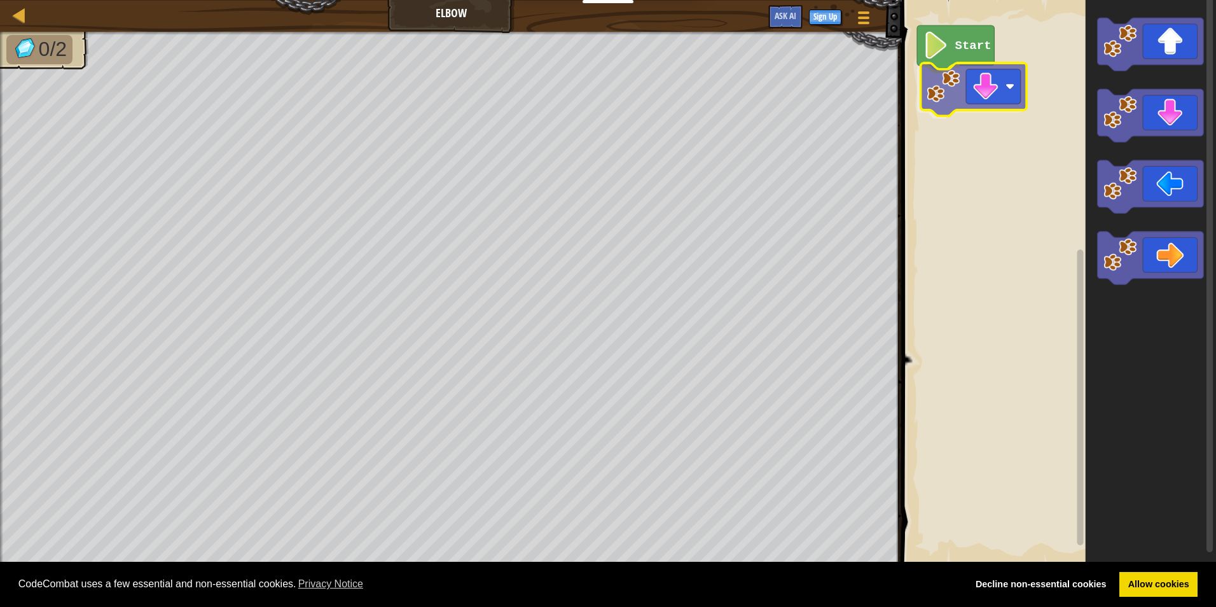
click at [994, 90] on div "Start" at bounding box center [1057, 282] width 318 height 577
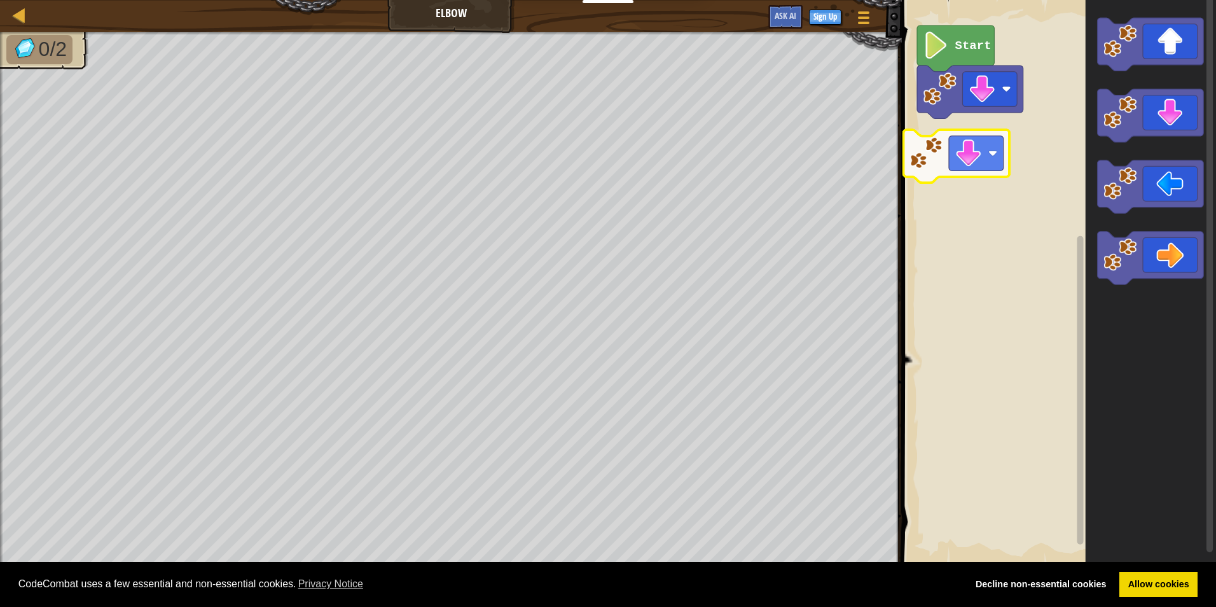
click at [970, 161] on div "Start" at bounding box center [1057, 282] width 318 height 577
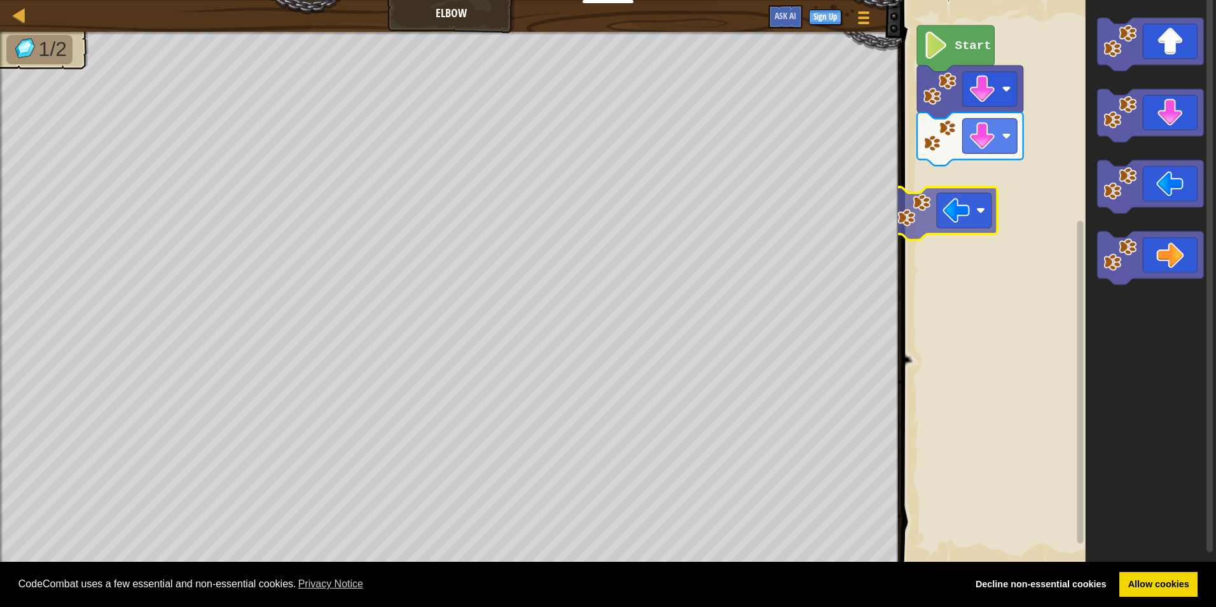
click at [961, 186] on div "Start" at bounding box center [1057, 282] width 318 height 577
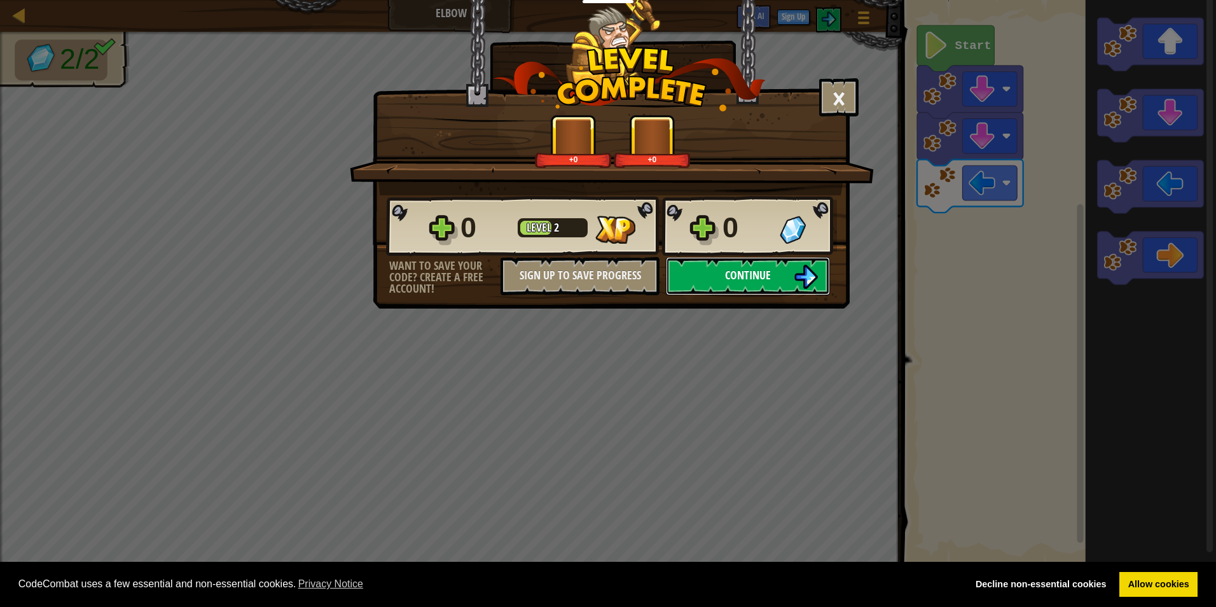
click at [775, 273] on button "Continue" at bounding box center [748, 276] width 164 height 38
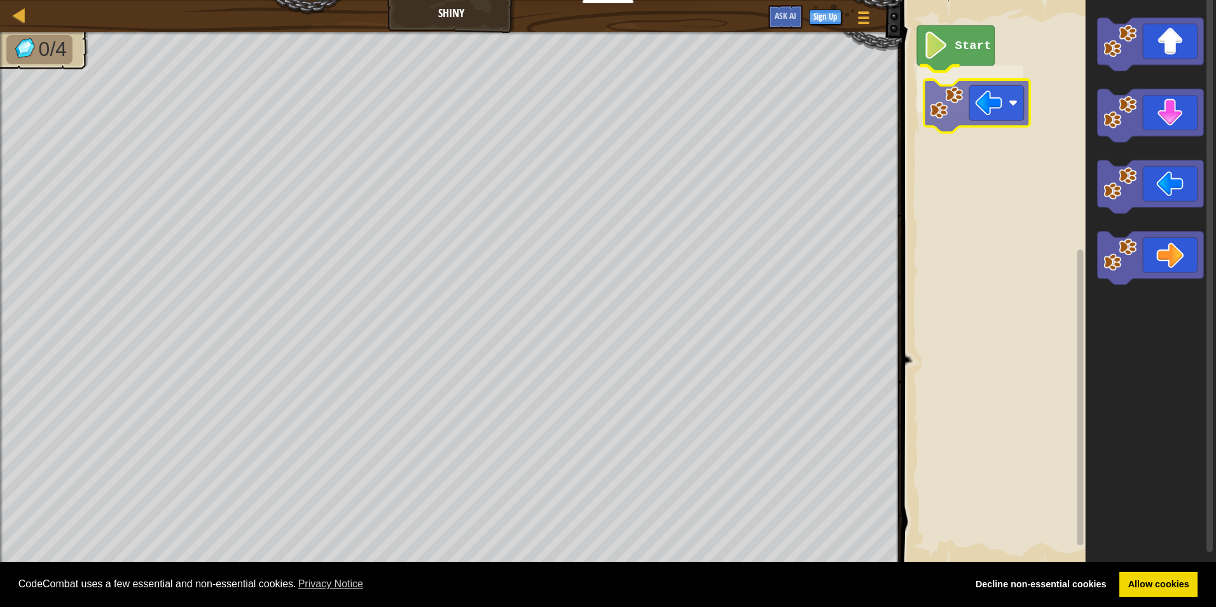
click at [986, 102] on div "Start" at bounding box center [1057, 282] width 318 height 577
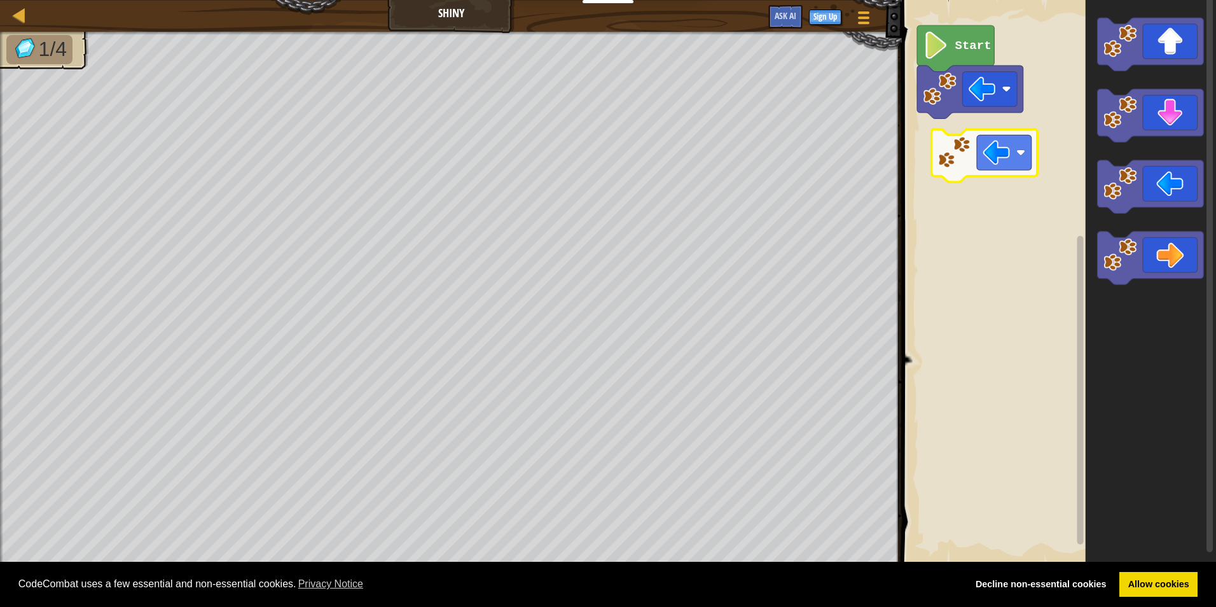
click at [970, 142] on div "Start" at bounding box center [1057, 282] width 318 height 577
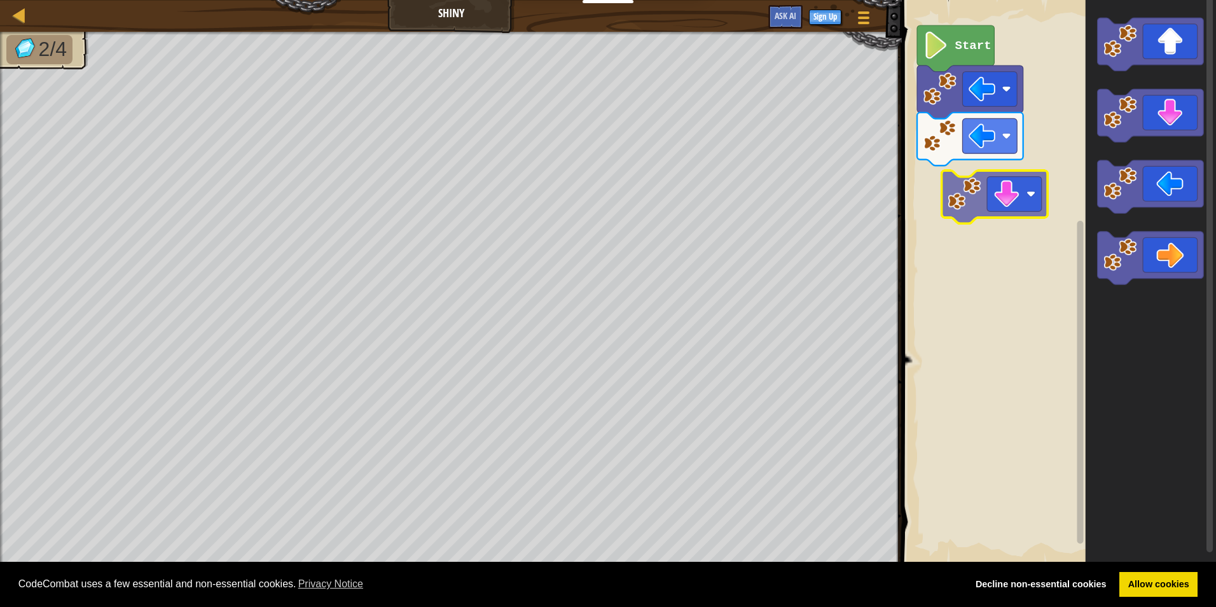
click at [966, 188] on div "Start" at bounding box center [1057, 282] width 318 height 577
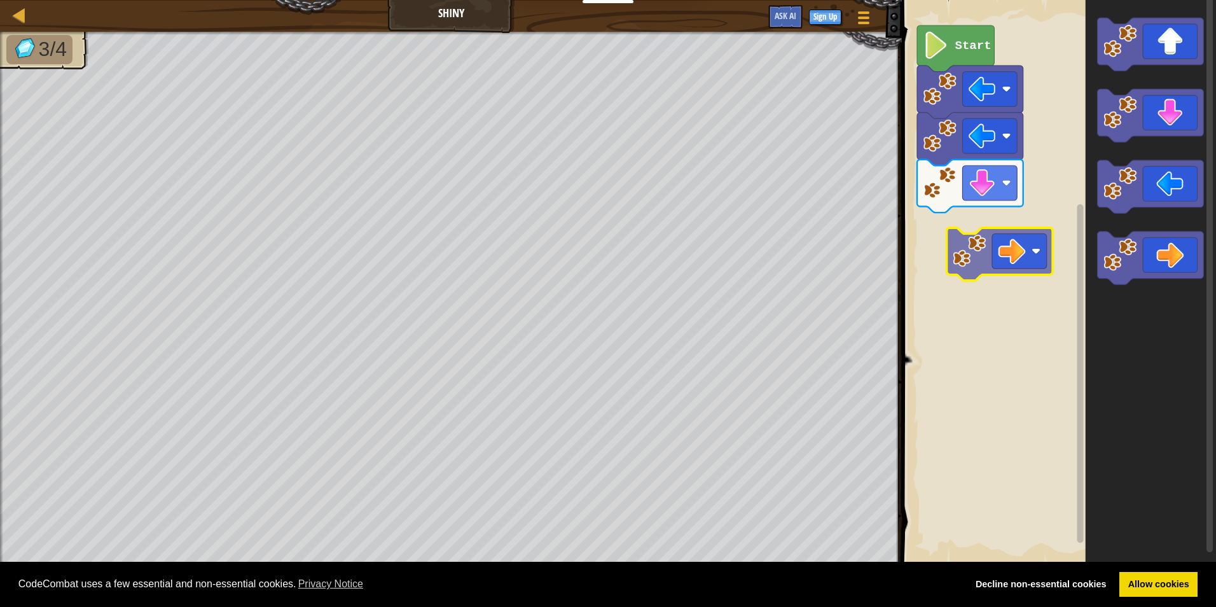
click at [977, 213] on div "Start" at bounding box center [1057, 282] width 318 height 577
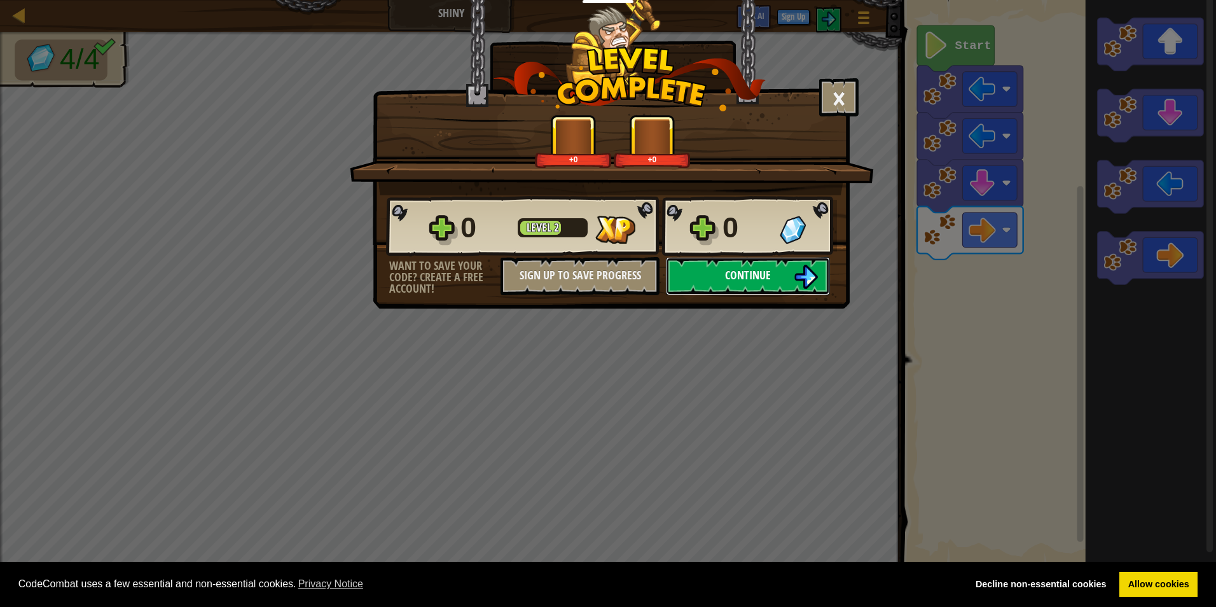
click at [790, 280] on button "Continue" at bounding box center [748, 276] width 164 height 38
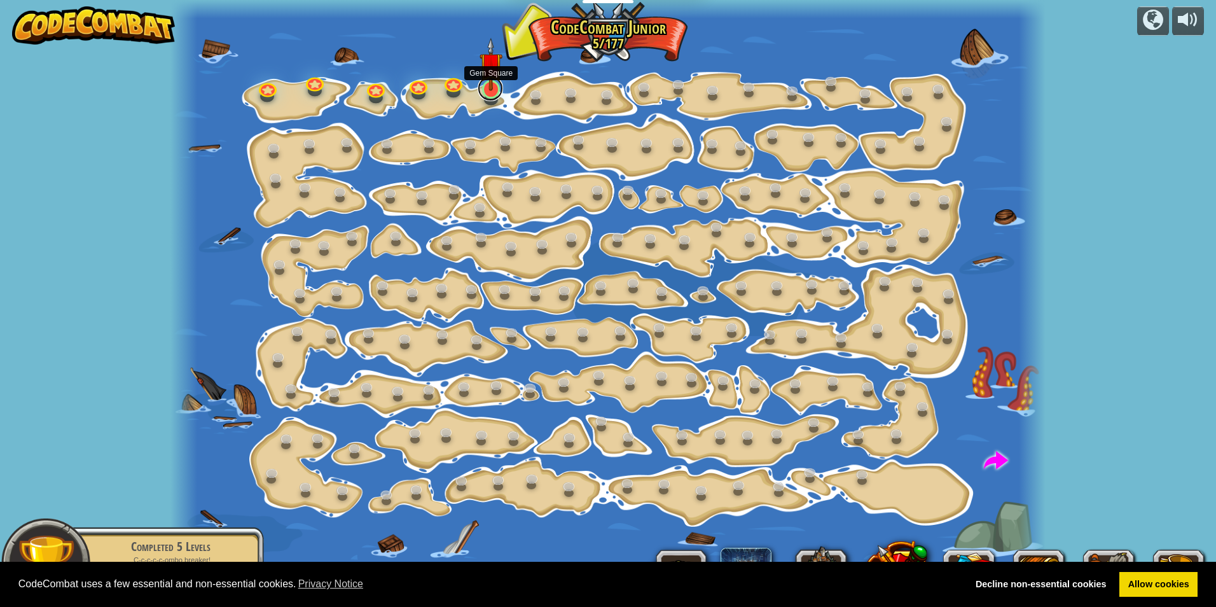
click at [487, 97] on link at bounding box center [489, 88] width 25 height 25
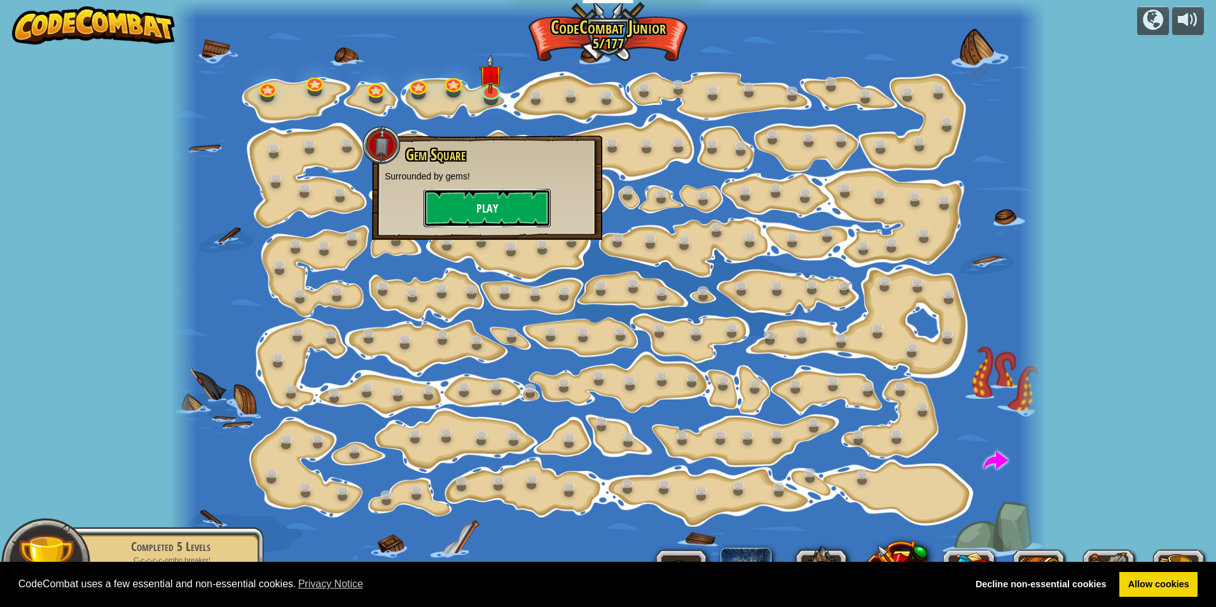
click at [512, 195] on button "Play" at bounding box center [486, 208] width 127 height 38
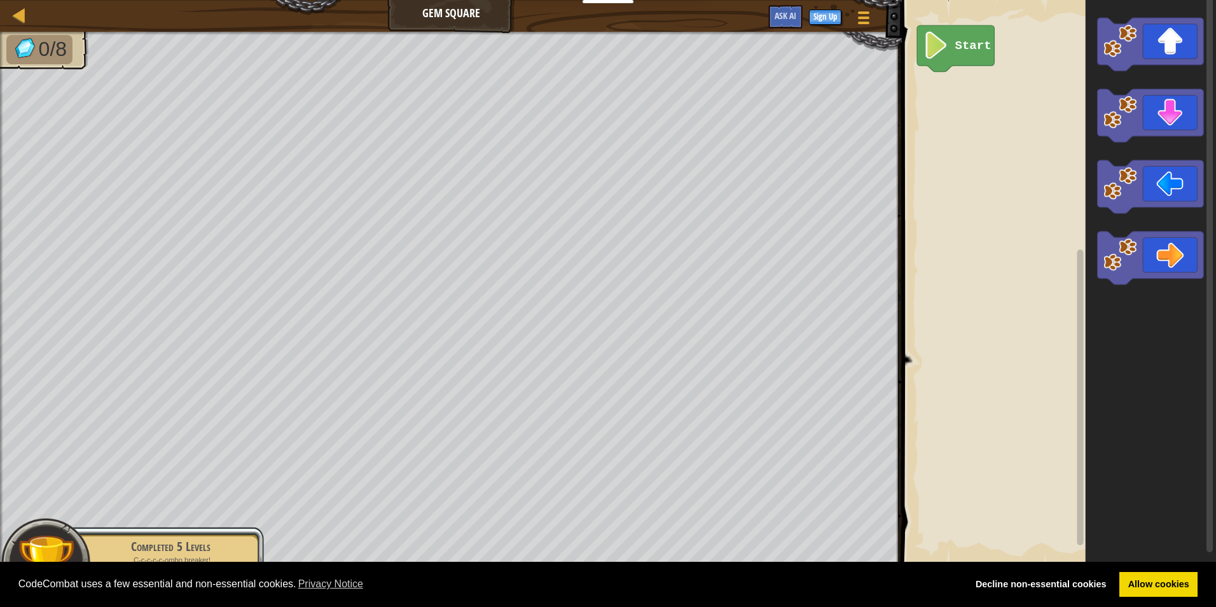
click at [994, 93] on div "Start" at bounding box center [1057, 282] width 318 height 577
click at [941, 100] on div "Start" at bounding box center [1057, 282] width 318 height 577
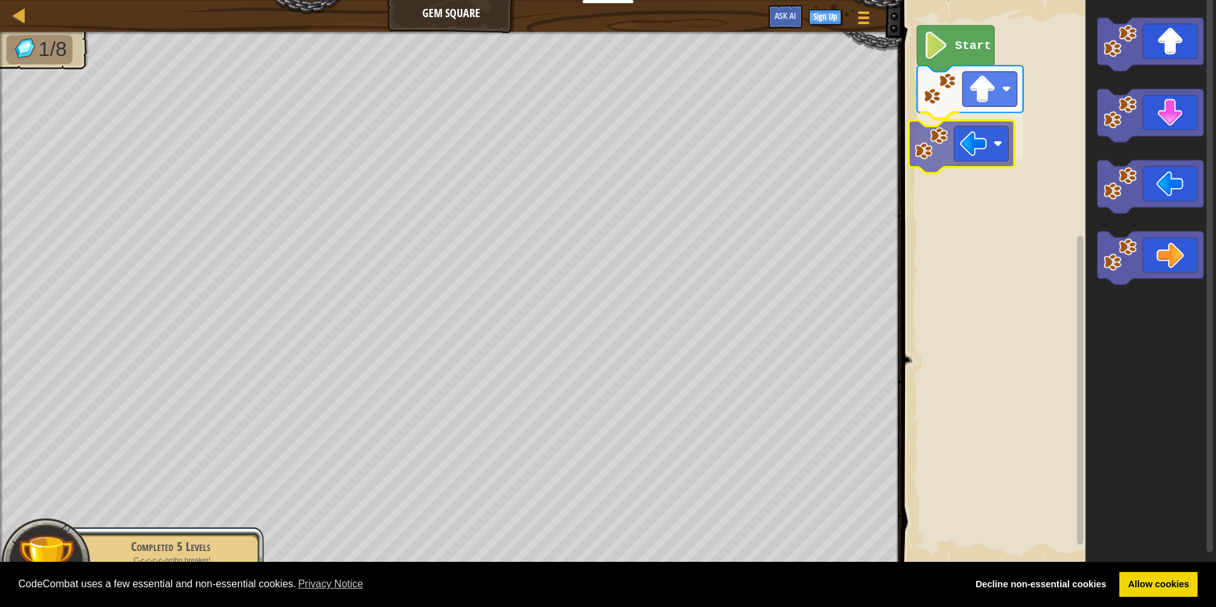
click at [964, 132] on div "Start" at bounding box center [1057, 282] width 318 height 577
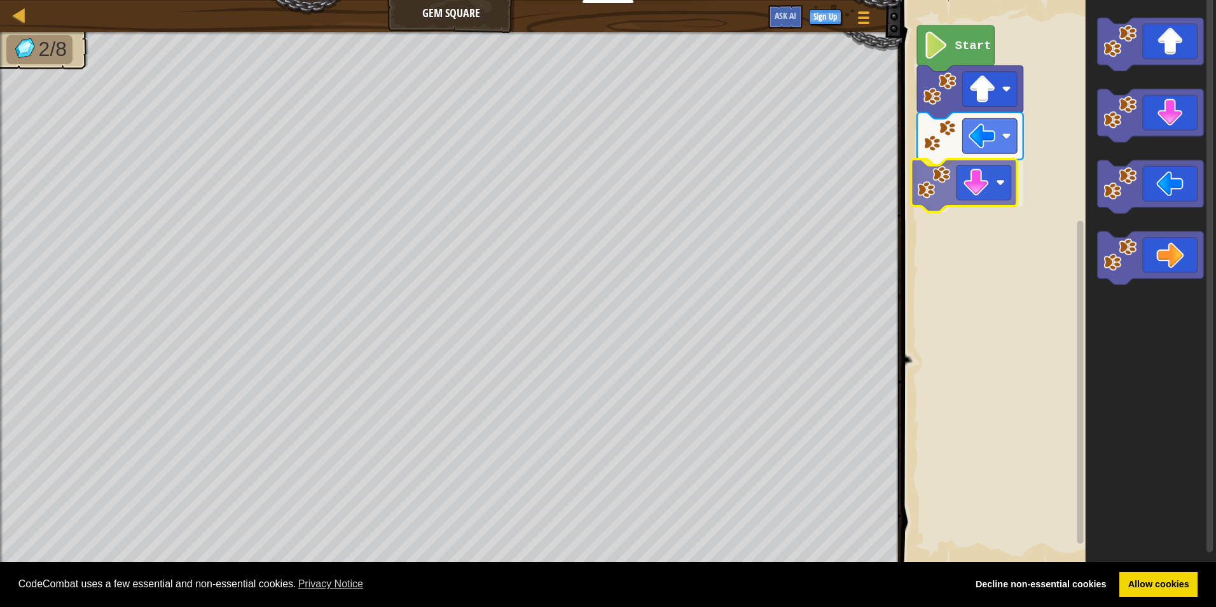
click at [960, 196] on div "Start" at bounding box center [1057, 282] width 318 height 577
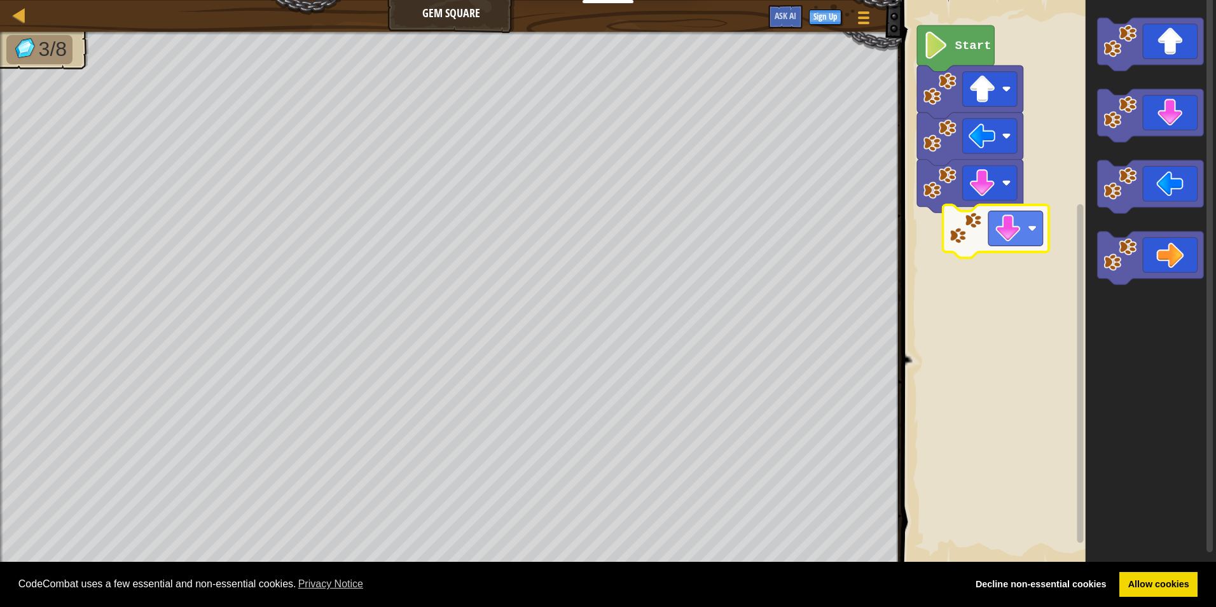
click at [994, 238] on div "Start" at bounding box center [1057, 282] width 318 height 577
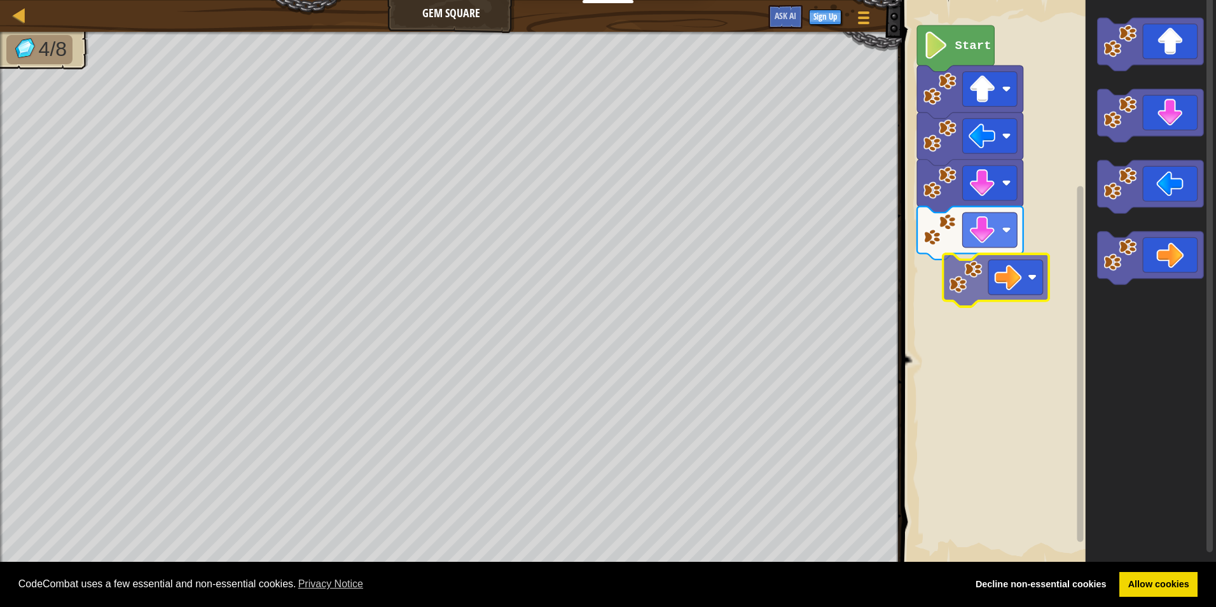
click at [975, 275] on div "Start" at bounding box center [1057, 282] width 318 height 577
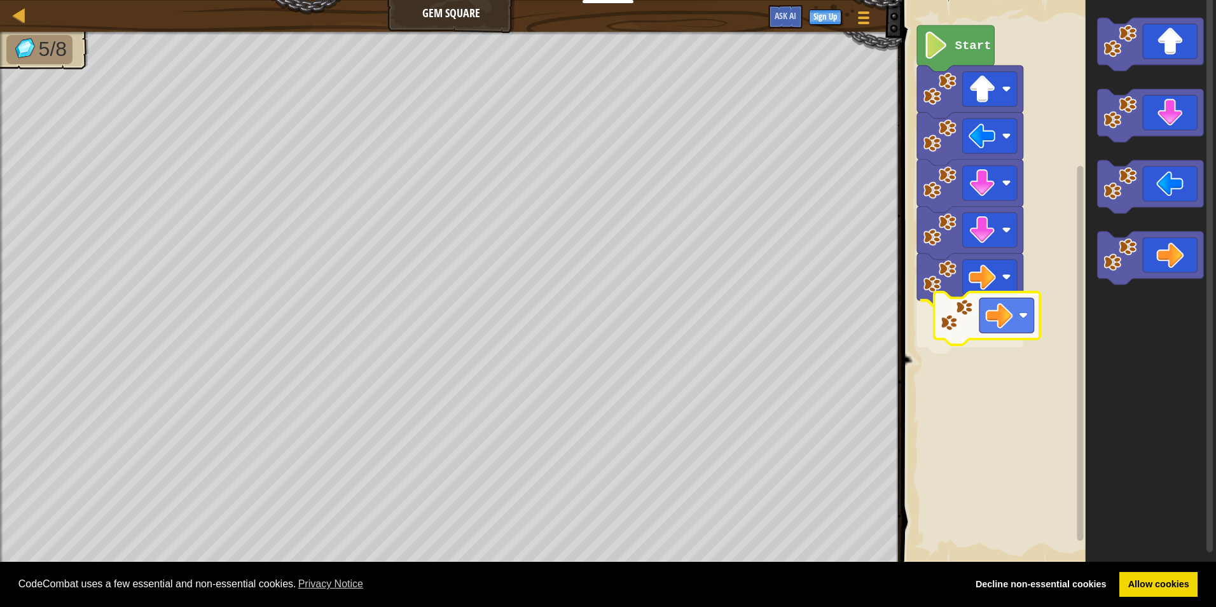
click at [992, 326] on div "Start" at bounding box center [1057, 282] width 318 height 577
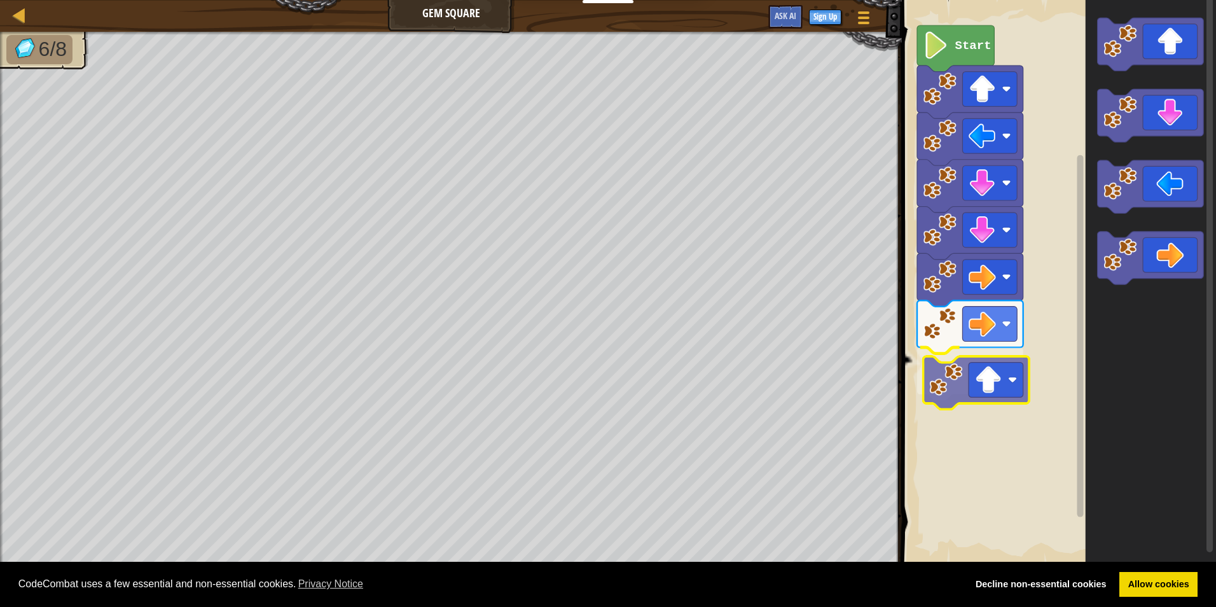
click at [1009, 378] on div "Start" at bounding box center [1057, 282] width 318 height 577
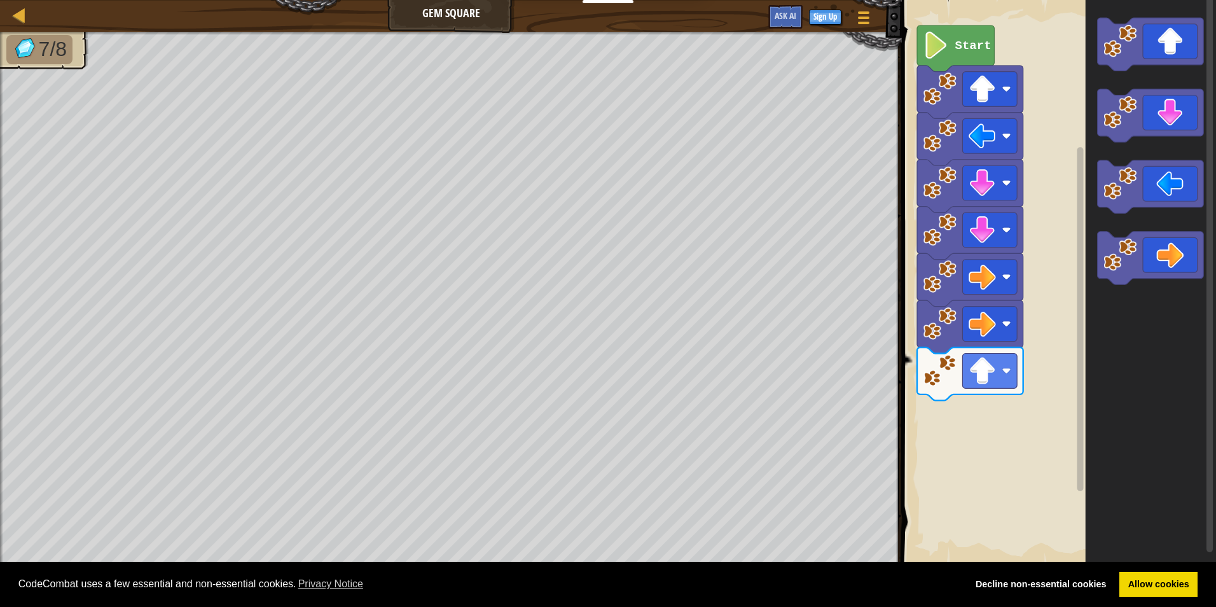
click at [1045, 322] on div "Start" at bounding box center [1057, 282] width 318 height 577
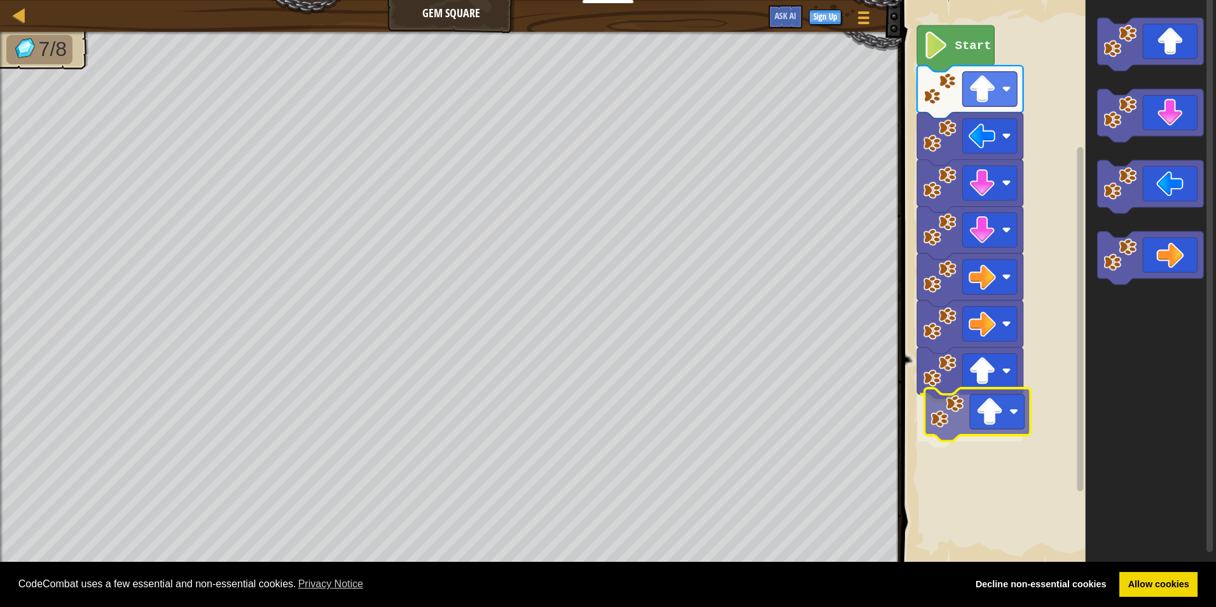
click at [980, 404] on div "Start" at bounding box center [1057, 282] width 318 height 577
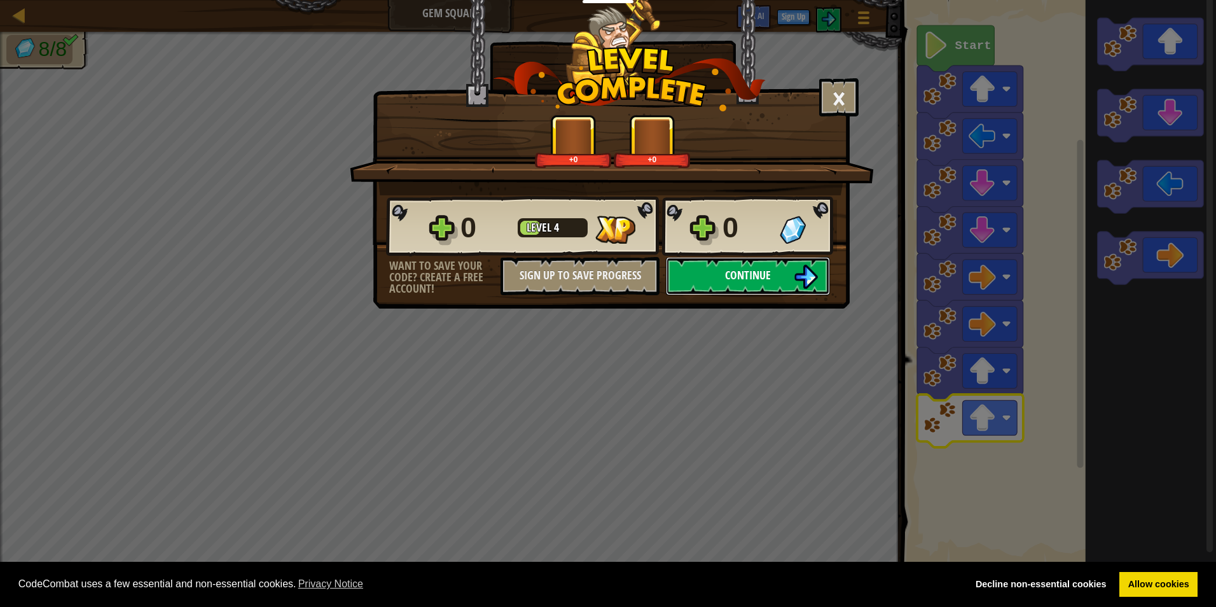
click at [777, 269] on button "Continue" at bounding box center [748, 276] width 164 height 38
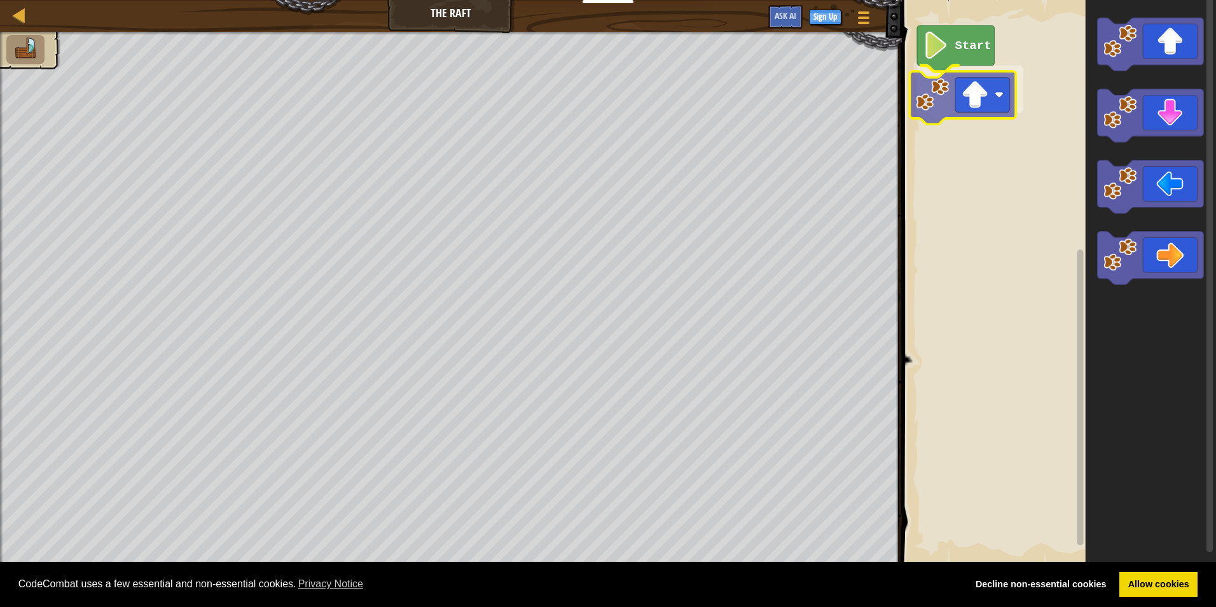
click at [961, 96] on div "Start" at bounding box center [1057, 282] width 318 height 577
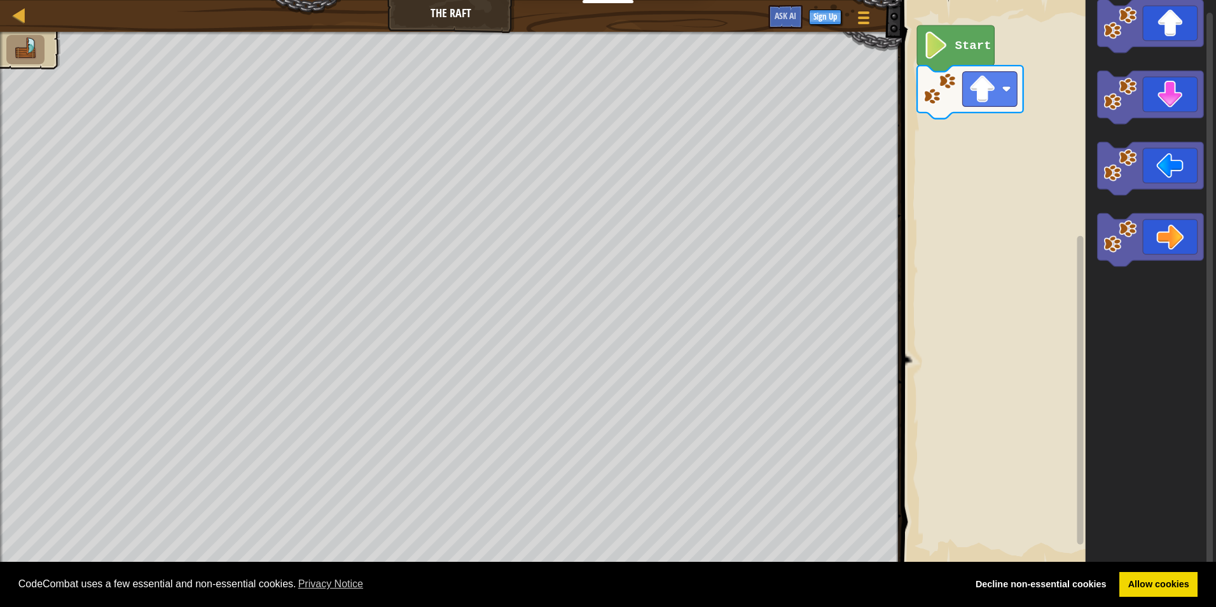
click at [968, 139] on div "Start" at bounding box center [1057, 282] width 318 height 577
click at [965, 135] on div "Start" at bounding box center [1057, 282] width 318 height 577
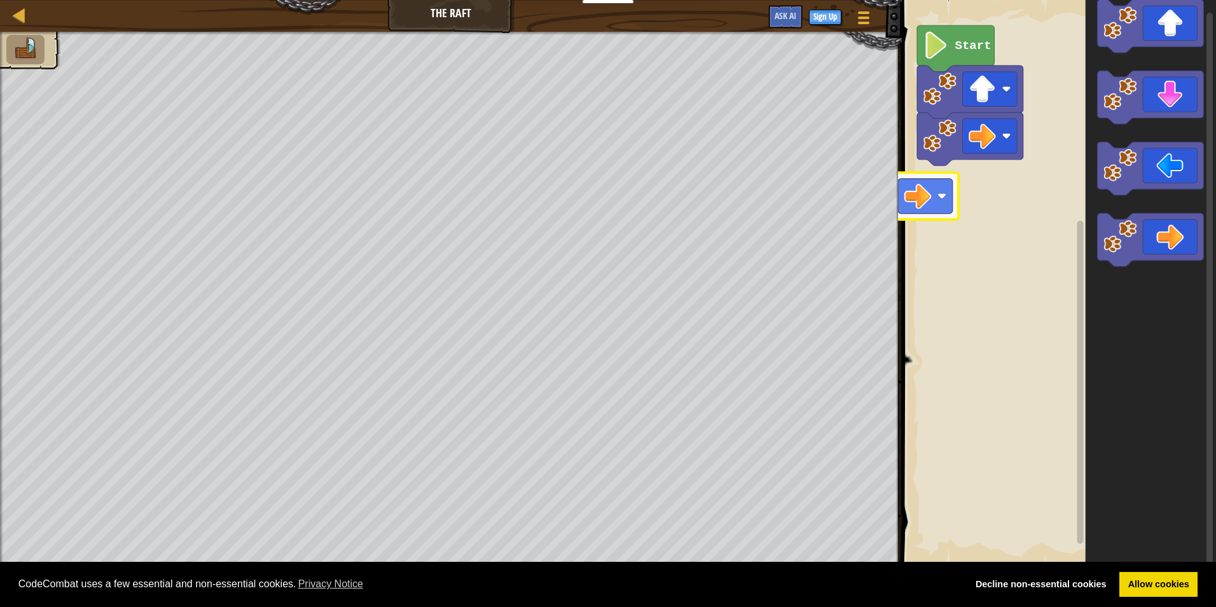
click at [955, 181] on div "Start" at bounding box center [1057, 282] width 318 height 577
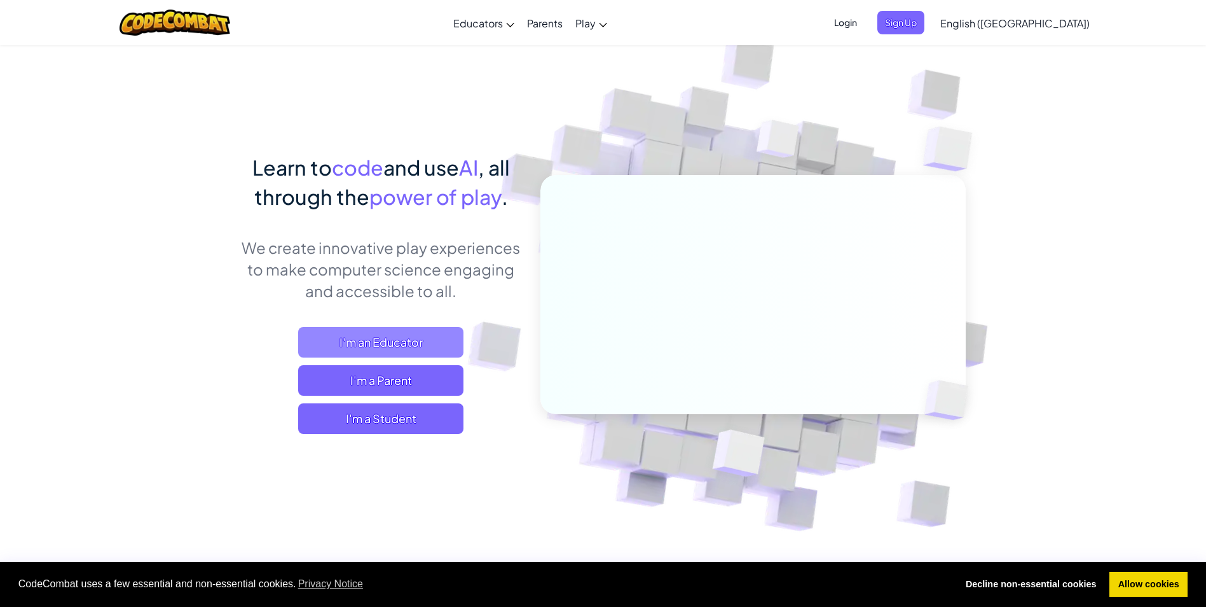
click at [385, 346] on span "I'm an Educator" at bounding box center [380, 342] width 165 height 31
